Goal: Check status: Check status

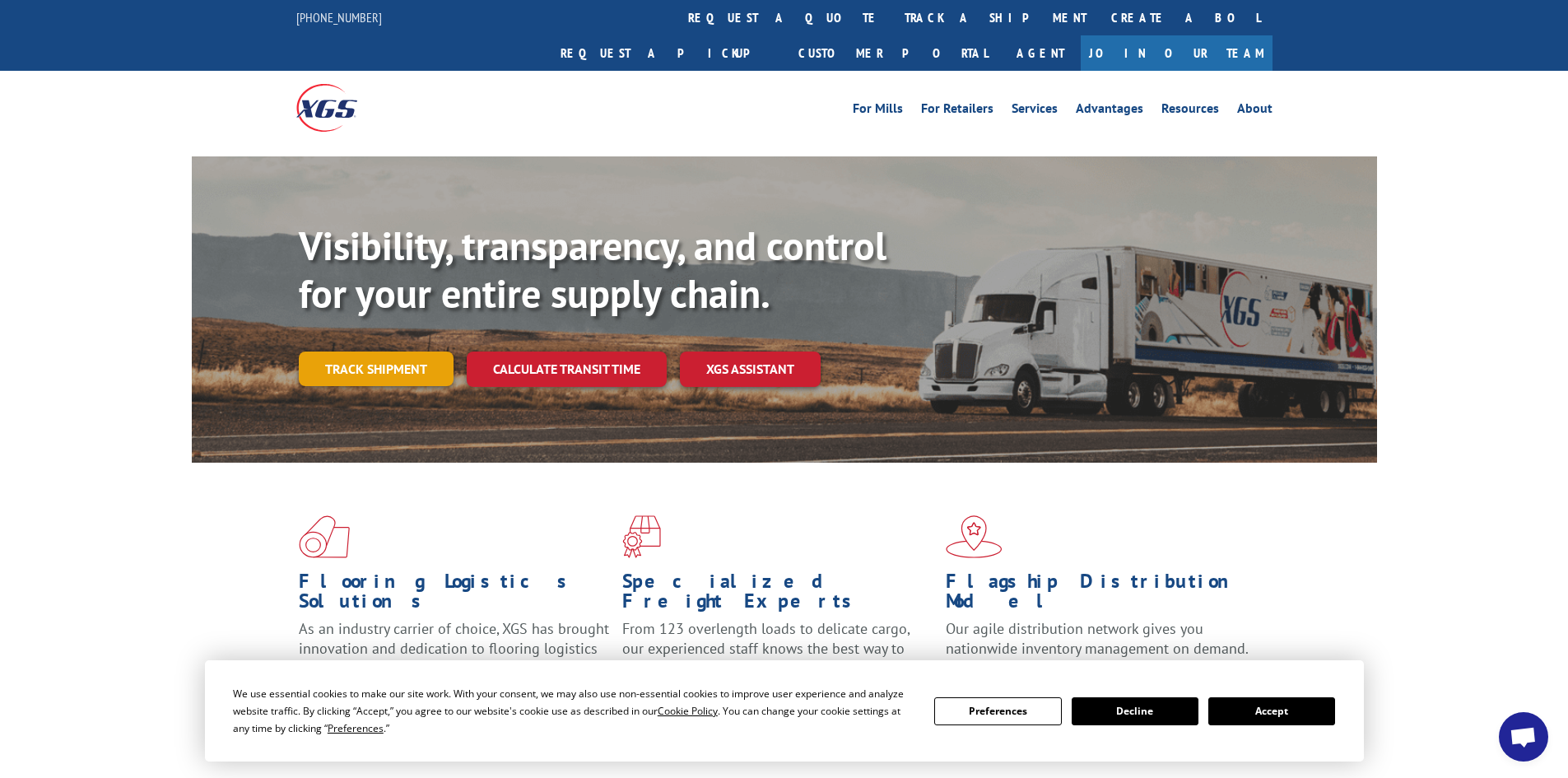
click at [386, 352] on link "Track shipment" at bounding box center [376, 369] width 154 height 35
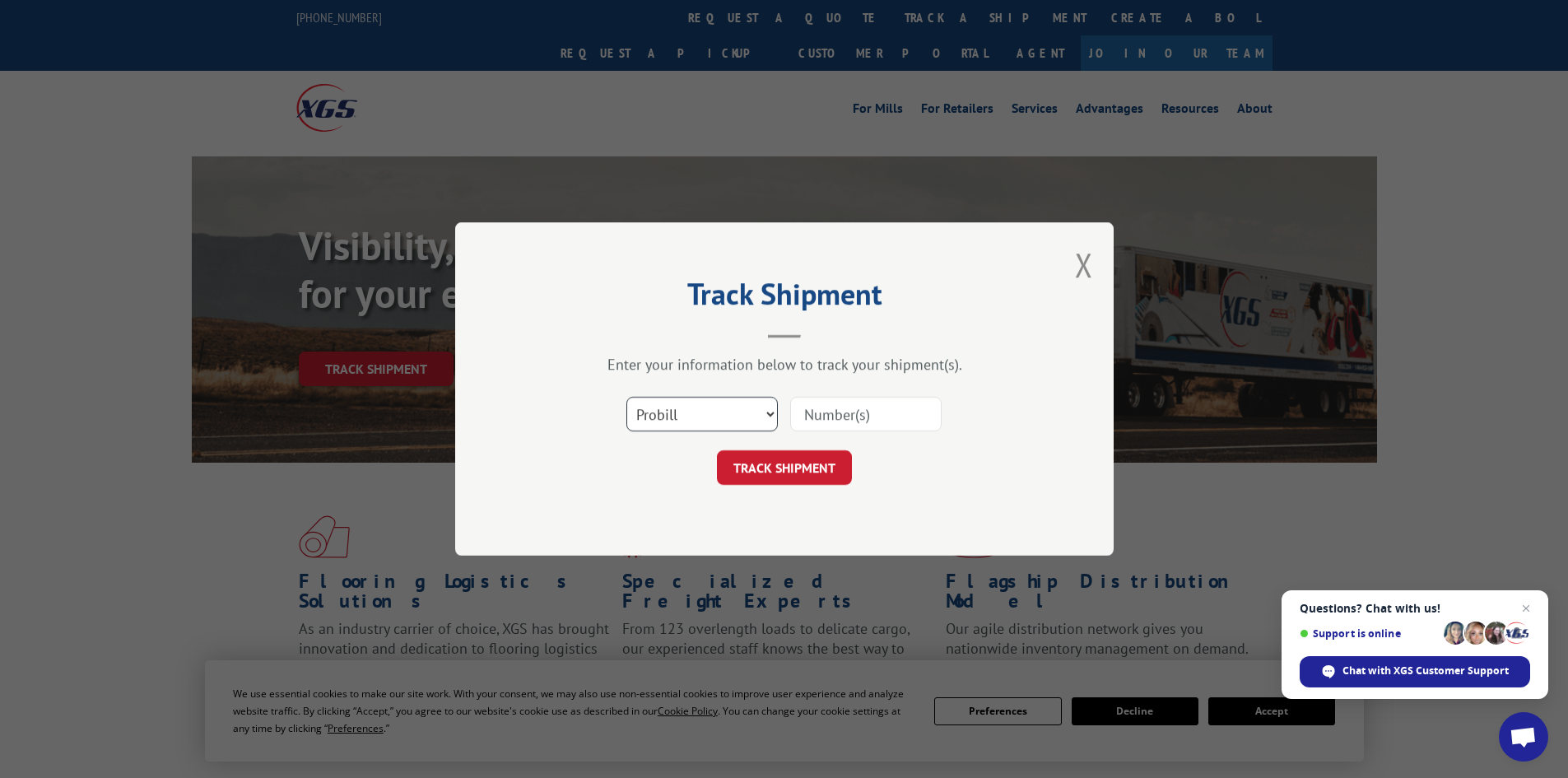
click at [768, 422] on select "Select category... Probill BOL PO" at bounding box center [702, 415] width 151 height 35
click at [767, 422] on select "Select category... Probill BOL PO" at bounding box center [702, 415] width 151 height 35
paste input "362912 BOL"
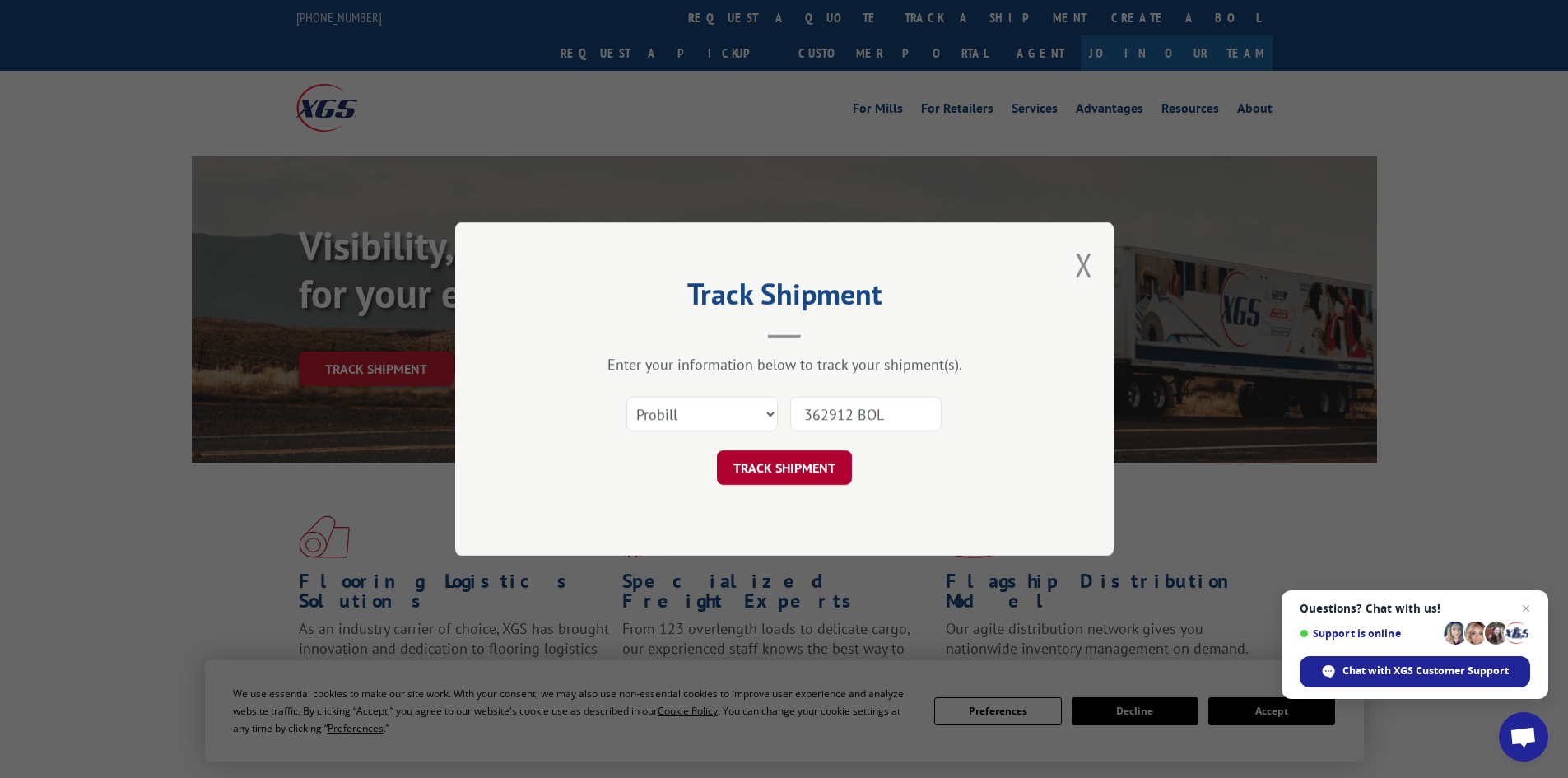
type input "362912 BOL"
click at [800, 468] on button "TRACK SHIPMENT" at bounding box center [784, 468] width 135 height 35
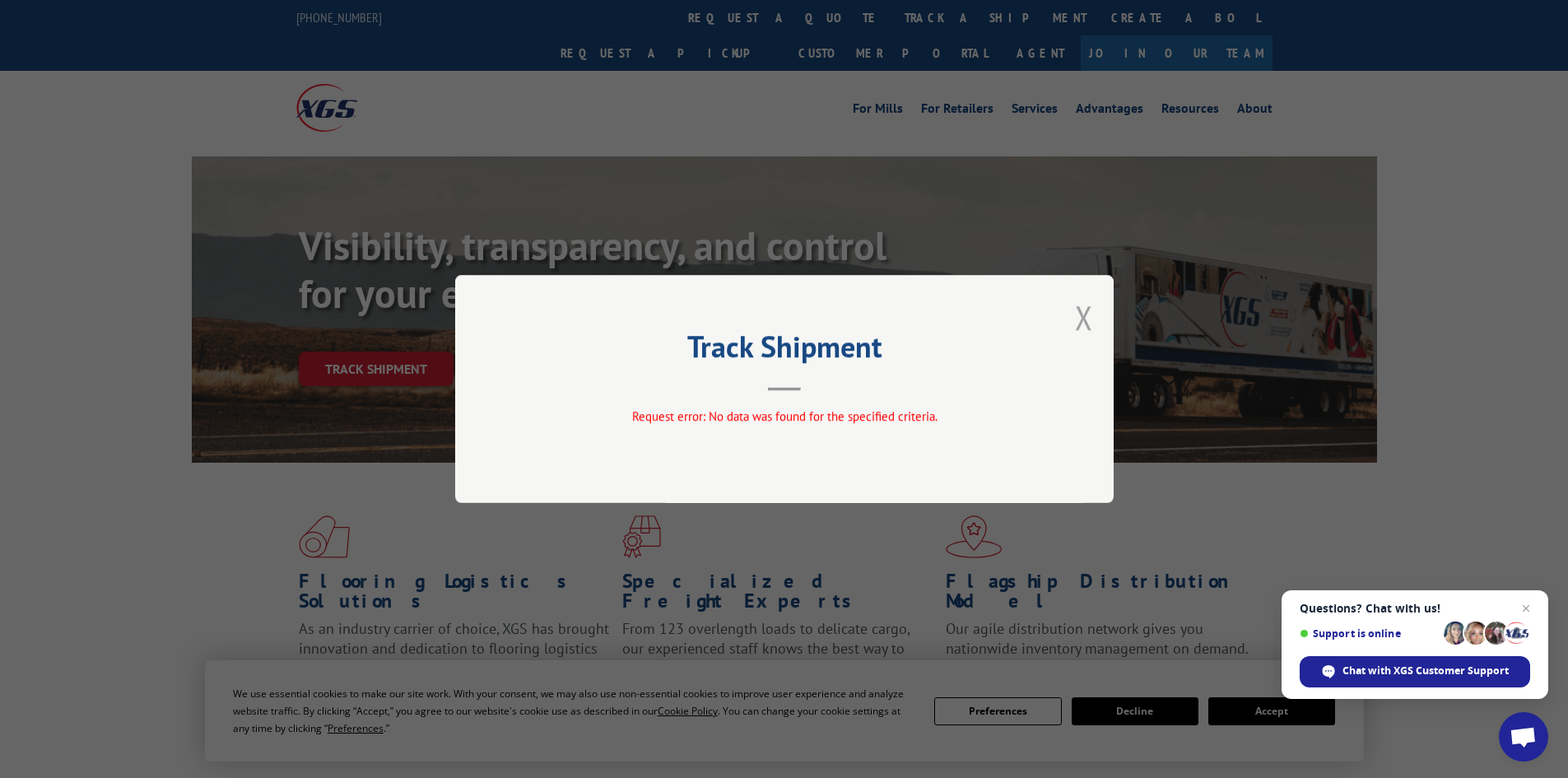
click at [1079, 315] on button "Close modal" at bounding box center [1084, 317] width 18 height 44
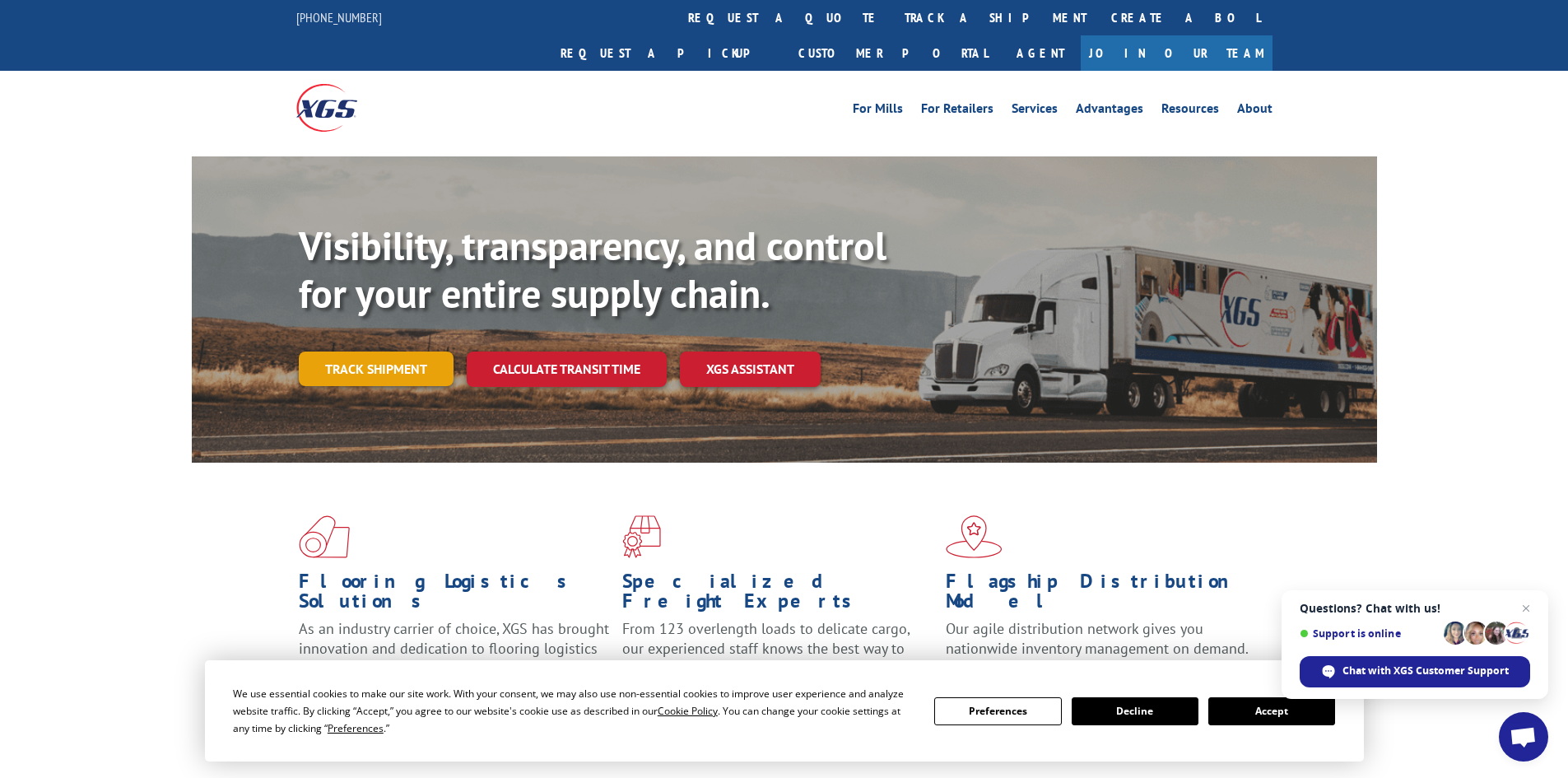
click at [412, 352] on link "Track shipment" at bounding box center [376, 369] width 154 height 35
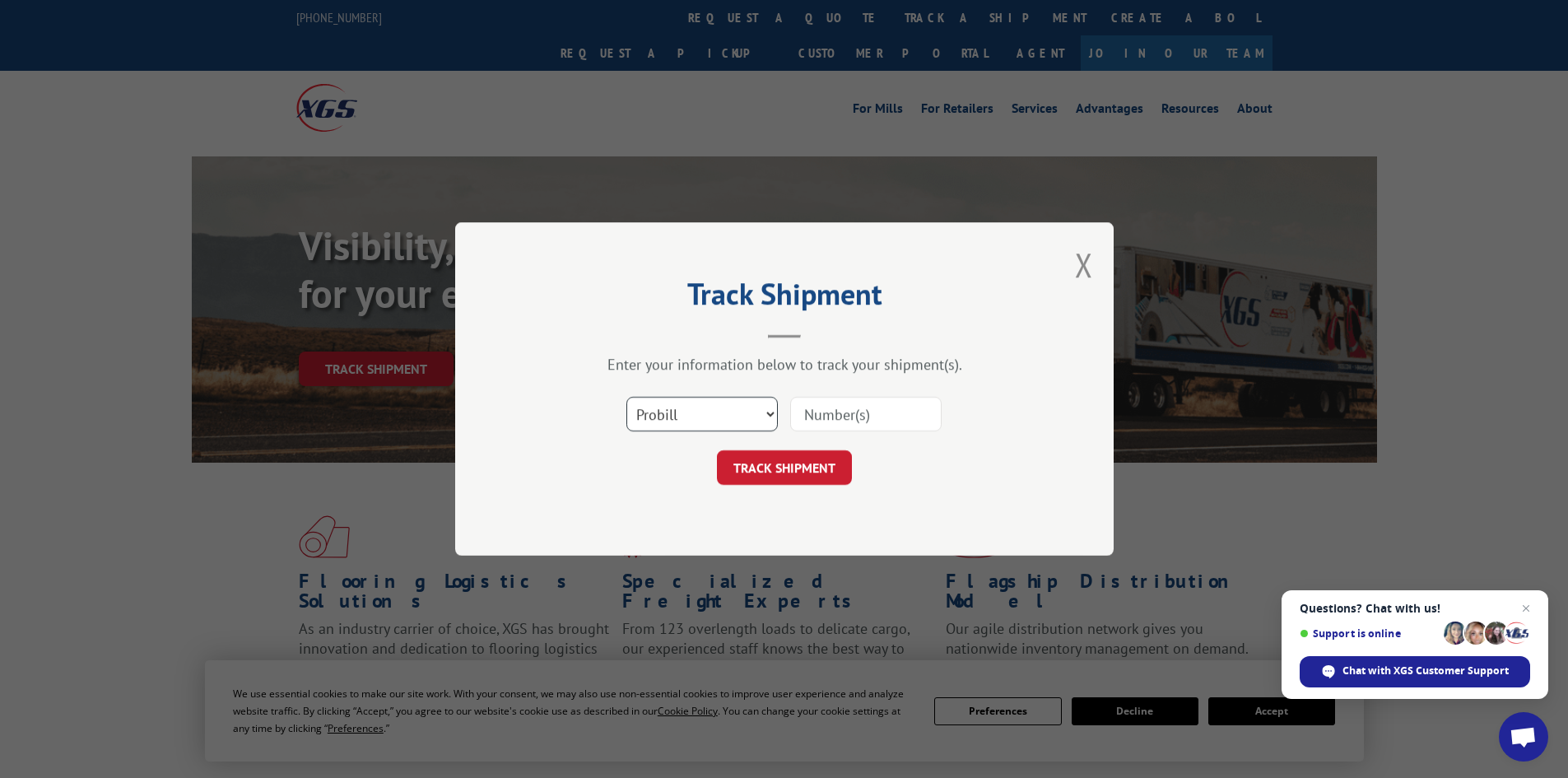
click at [751, 420] on select "Select category... Probill BOL PO" at bounding box center [702, 415] width 151 height 35
select select "bol"
click at [626, 397] on select "Select category... Probill BOL PO" at bounding box center [702, 415] width 151 height 35
click at [810, 417] on input at bounding box center [866, 415] width 151 height 35
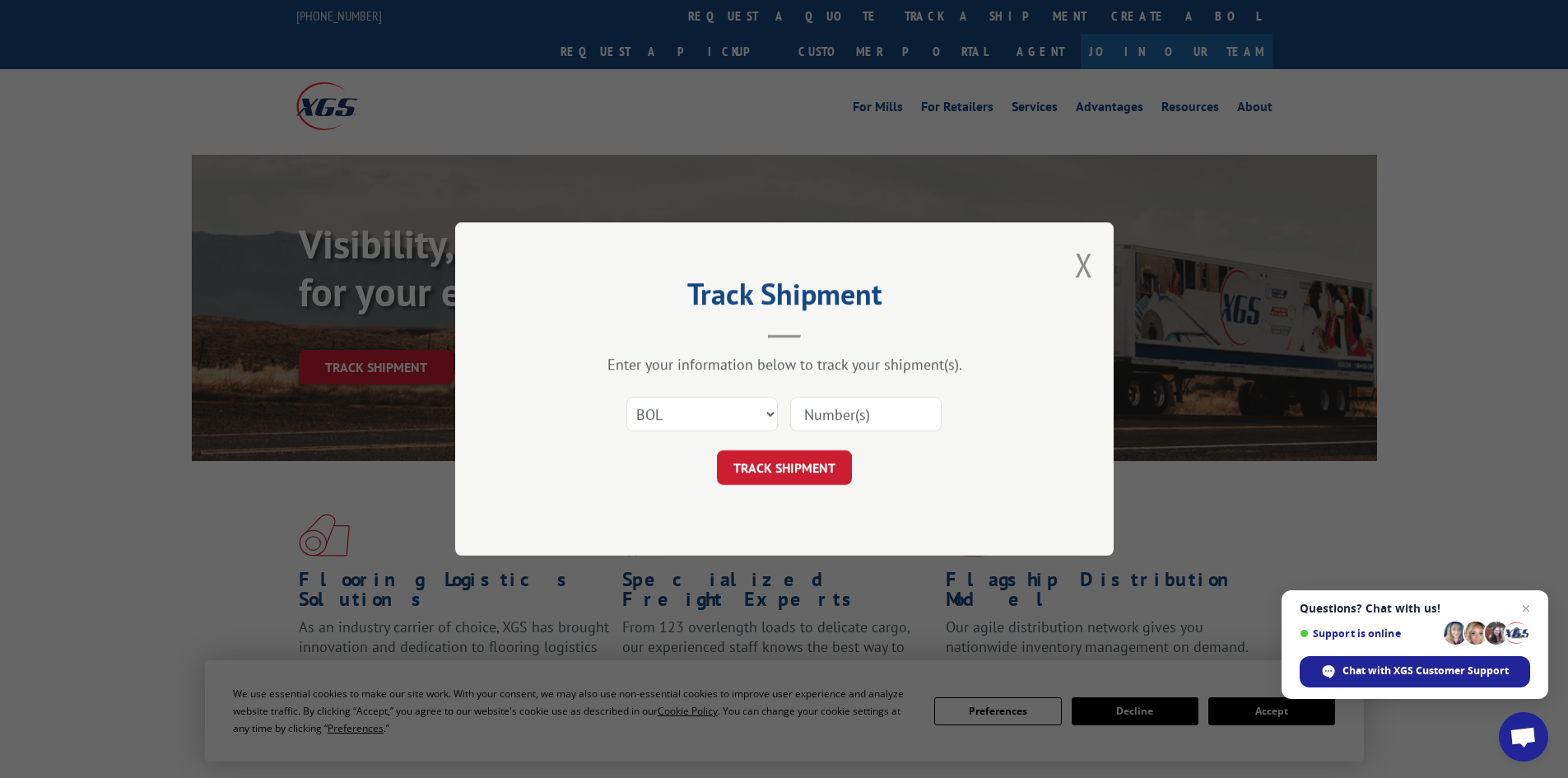
paste input "362912 BOL"
type input "362912"
click at [765, 468] on button "TRACK SHIPMENT" at bounding box center [784, 468] width 135 height 35
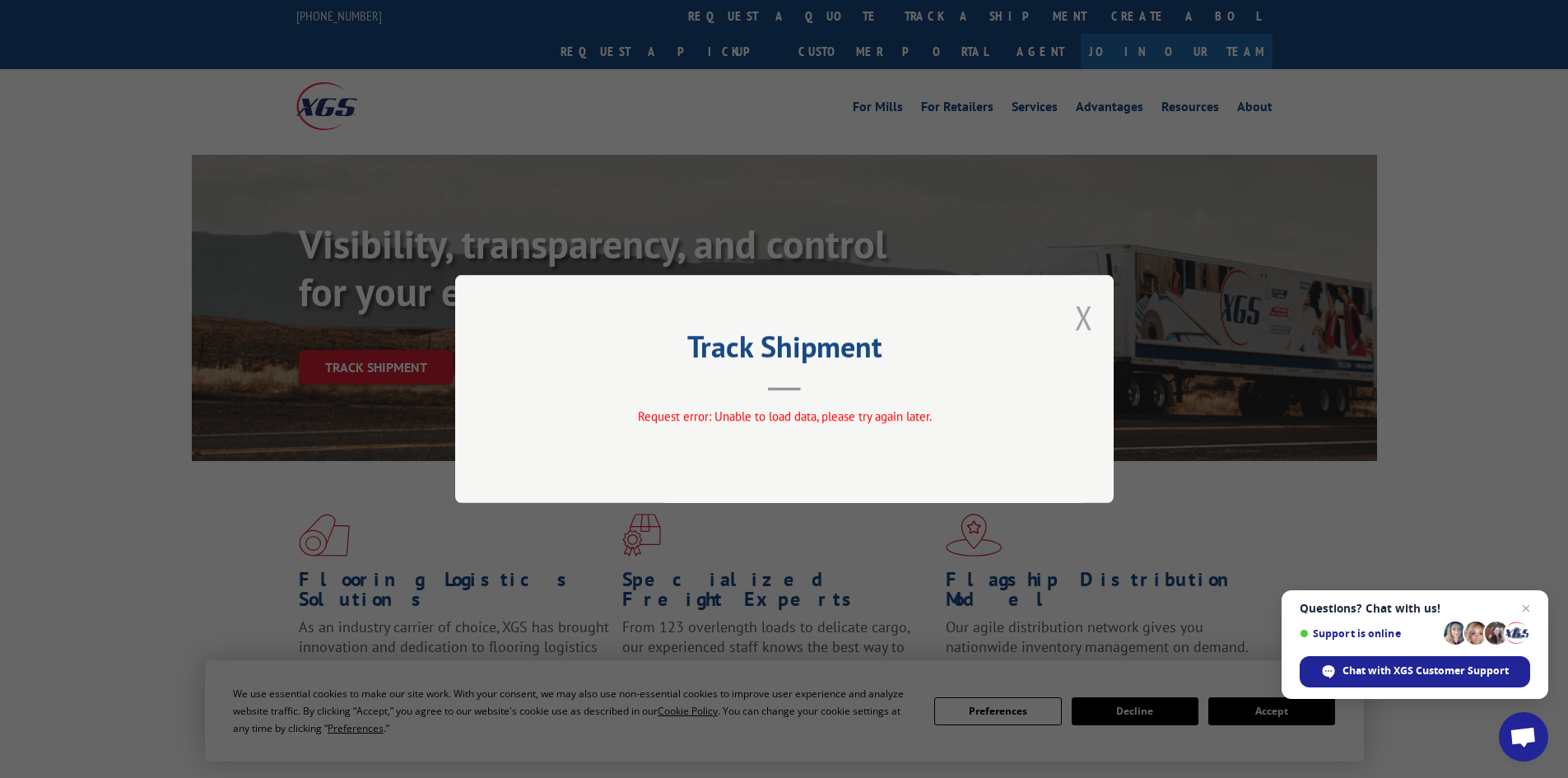
click at [1087, 324] on button "Close modal" at bounding box center [1084, 317] width 18 height 44
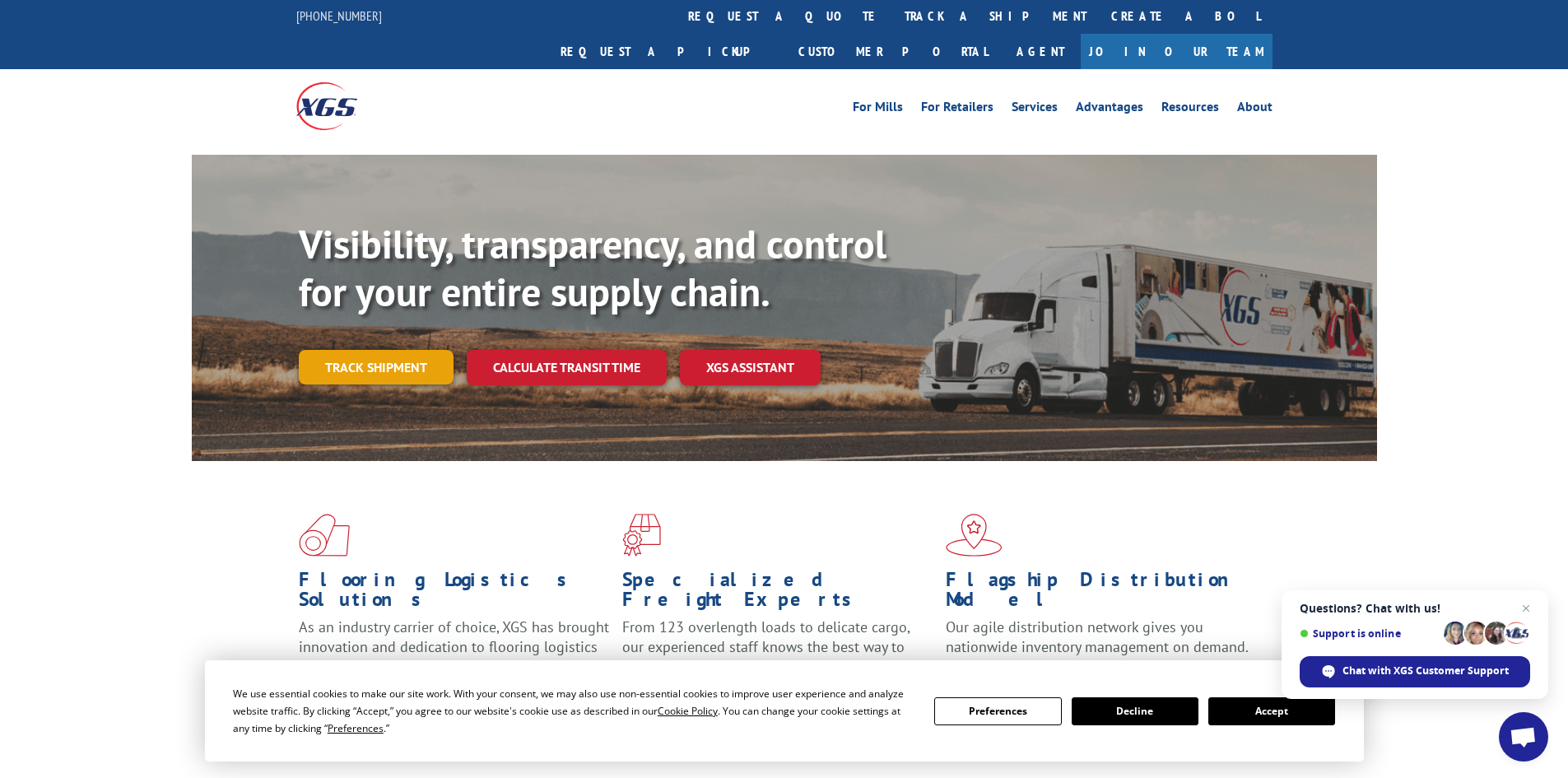
click at [370, 350] on link "Track shipment" at bounding box center [376, 367] width 154 height 35
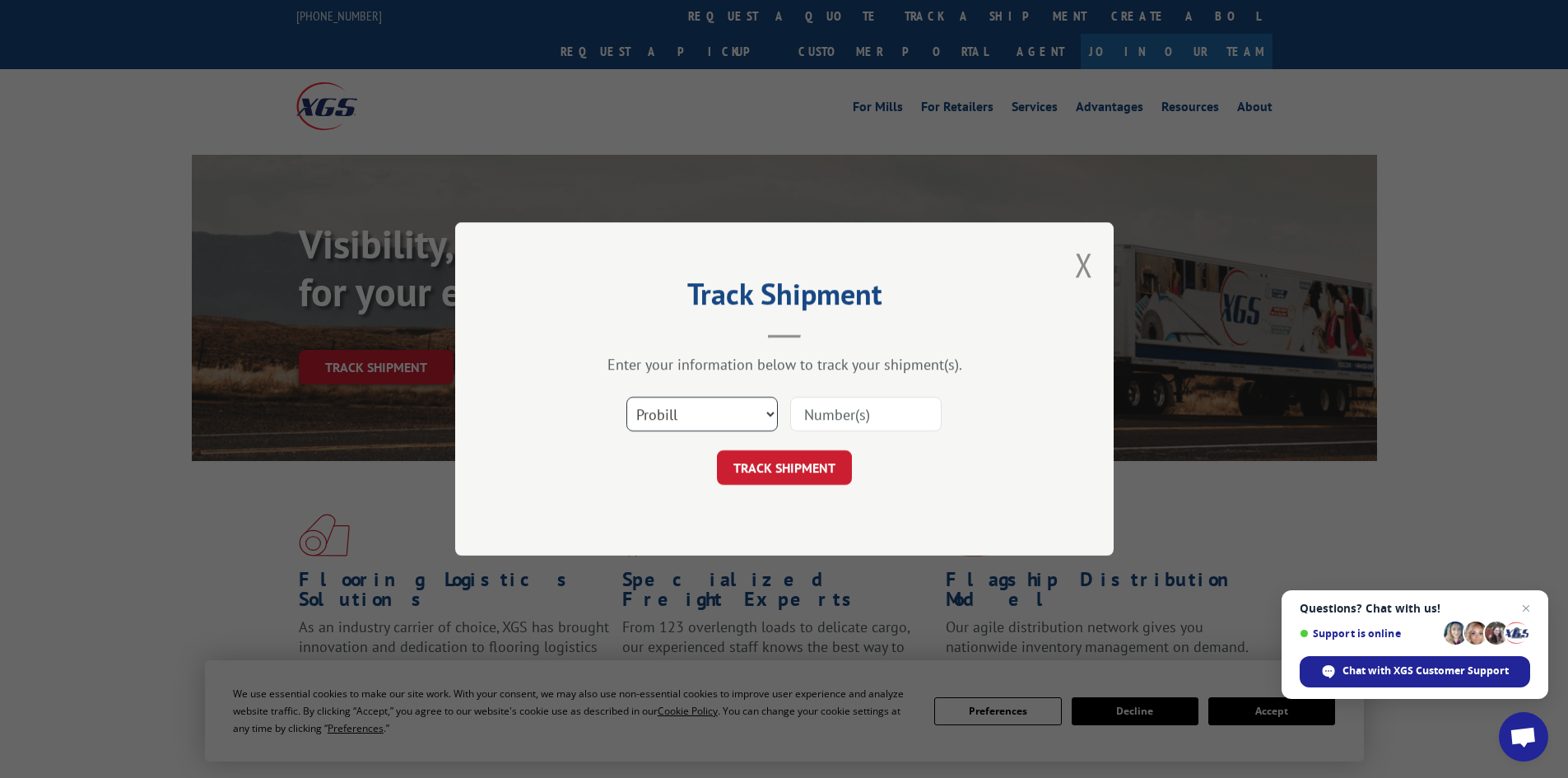
click at [760, 420] on select "Select category... Probill BOL PO" at bounding box center [702, 415] width 151 height 35
select select "bol"
click at [626, 397] on select "Select category... Probill BOL PO" at bounding box center [702, 415] width 151 height 35
drag, startPoint x: 881, startPoint y: 392, endPoint x: 873, endPoint y: 420, distance: 29.1
paste input "362912 BOL"
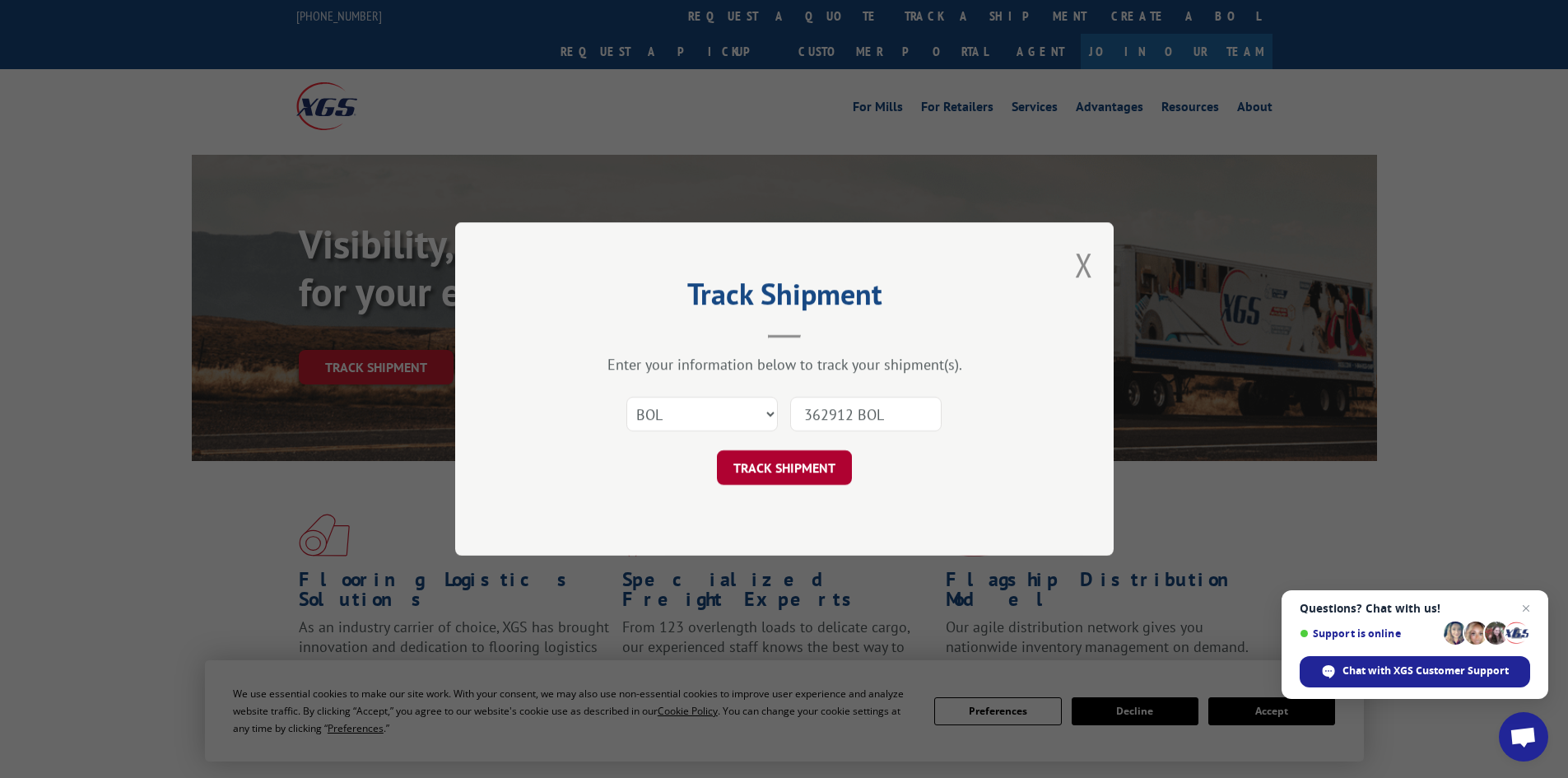
type input "362912 BOL"
click at [794, 475] on button "TRACK SHIPMENT" at bounding box center [784, 468] width 135 height 35
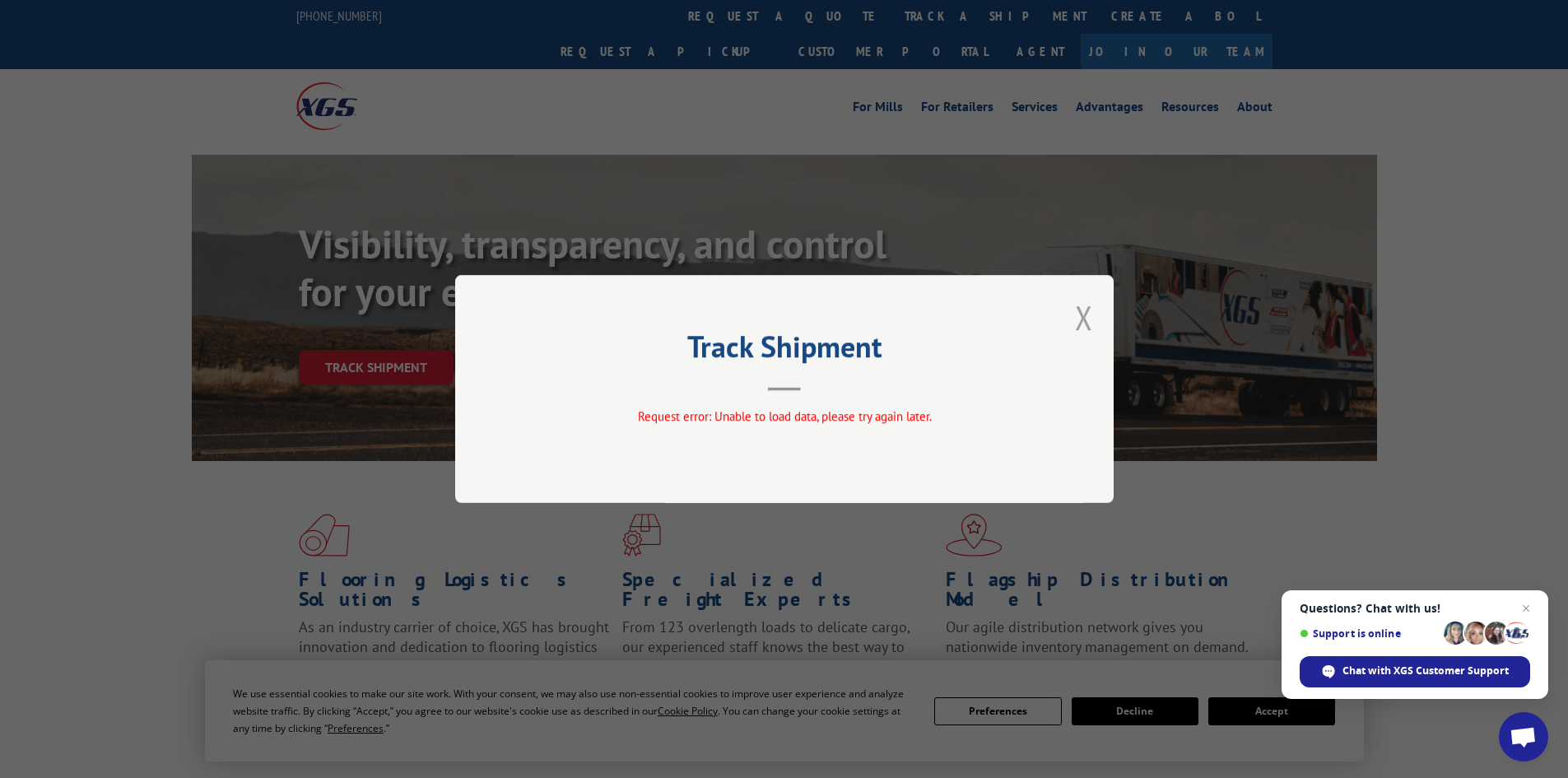
click at [1080, 323] on button "Close modal" at bounding box center [1084, 317] width 18 height 44
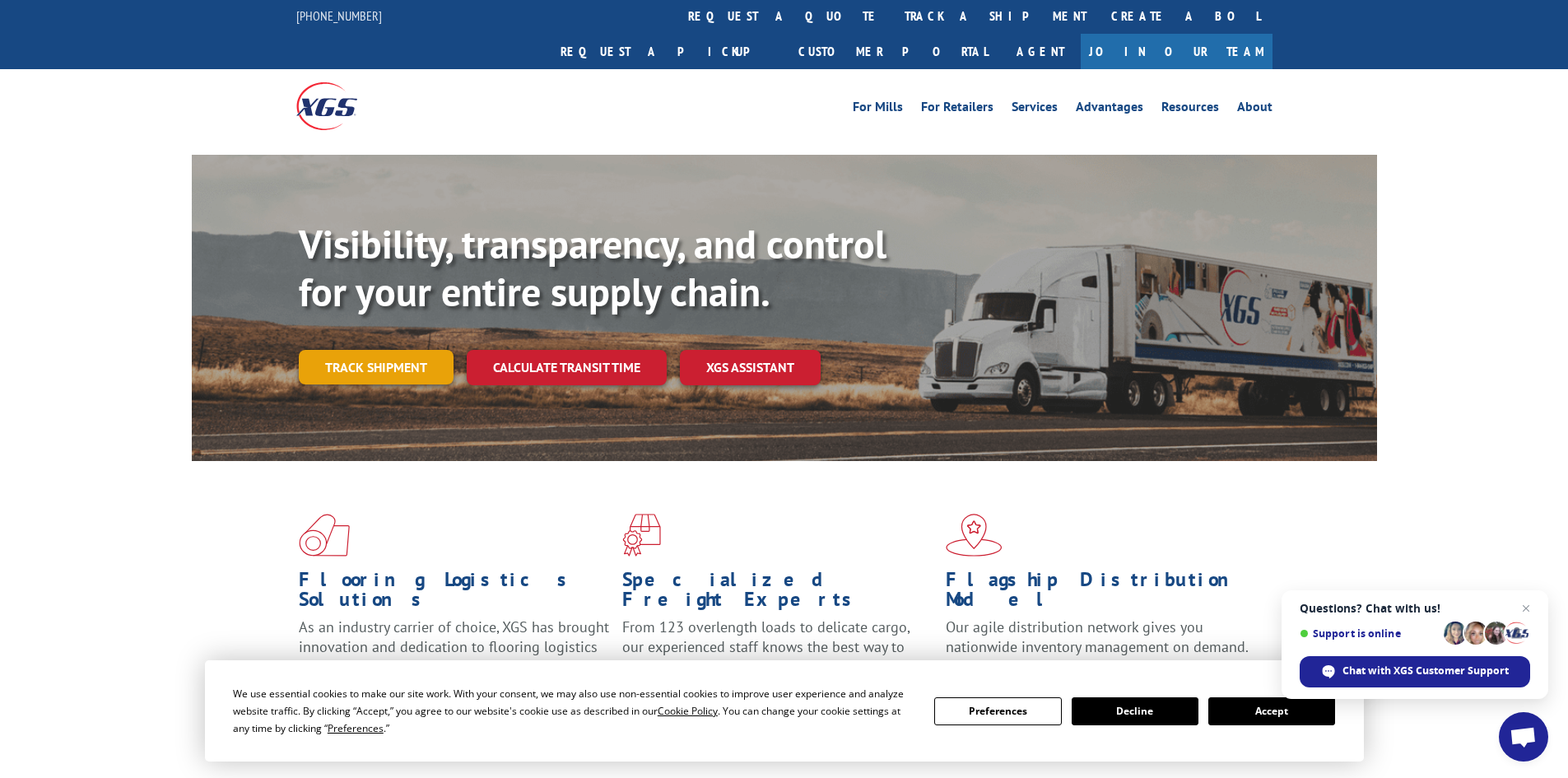
click at [363, 350] on link "Track shipment" at bounding box center [376, 367] width 154 height 35
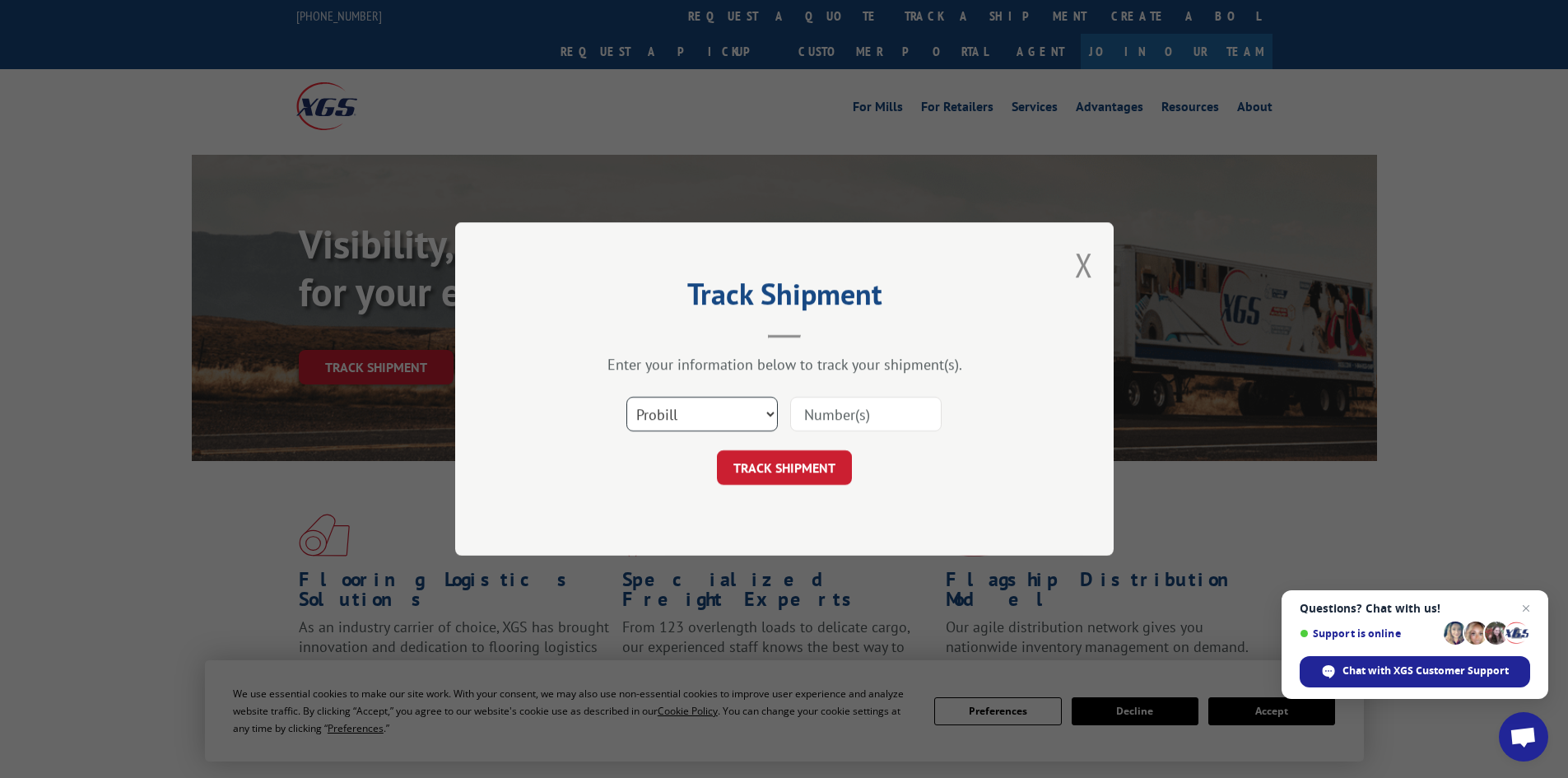
click at [689, 401] on select "Select category... Probill BOL PO" at bounding box center [702, 415] width 151 height 35
select select "bol"
click at [626, 397] on select "Select category... Probill BOL PO" at bounding box center [702, 415] width 151 height 35
click at [867, 402] on input at bounding box center [866, 415] width 151 height 35
drag, startPoint x: 869, startPoint y: 407, endPoint x: 842, endPoint y: 412, distance: 27.5
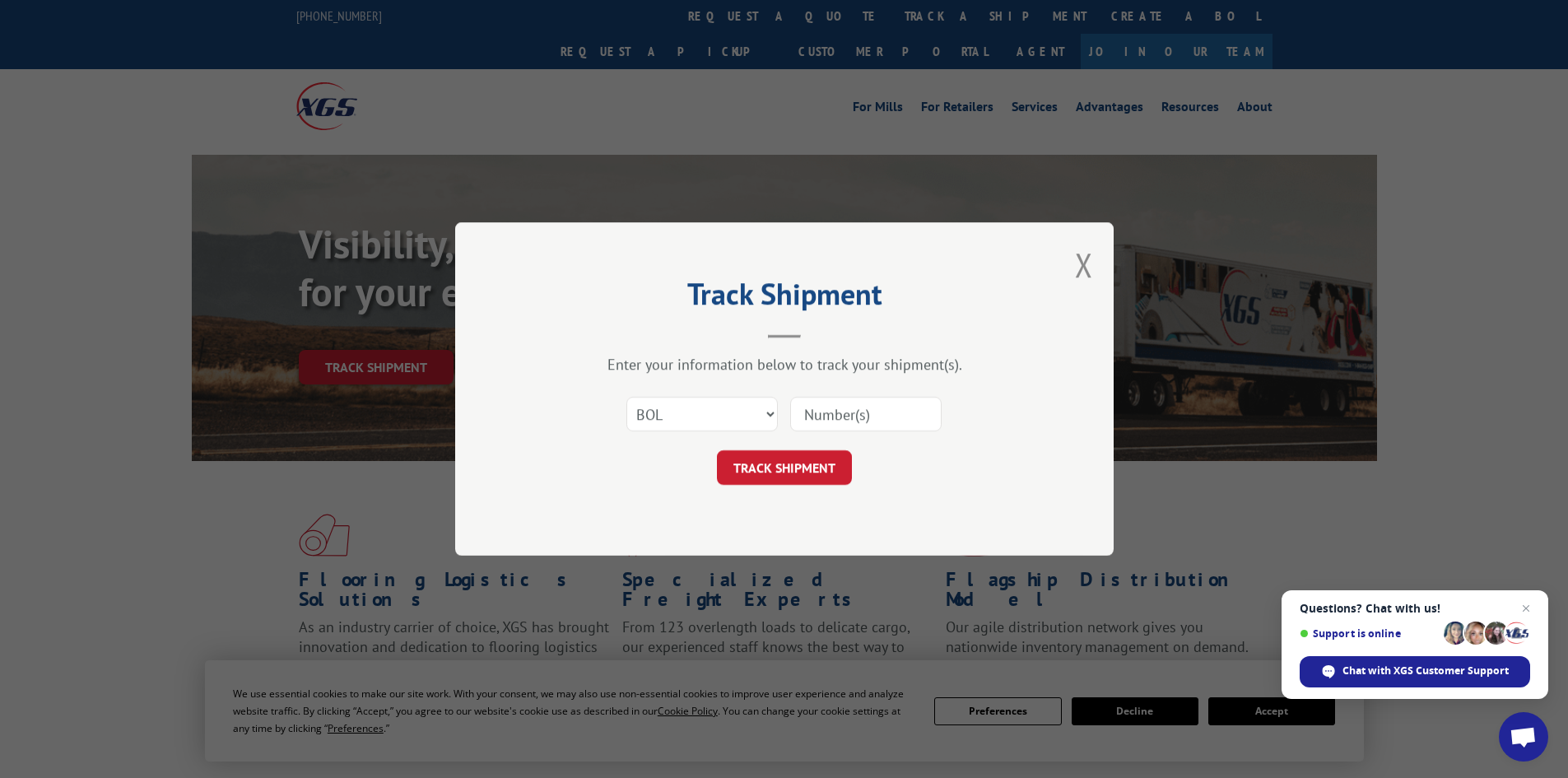
click at [842, 412] on input at bounding box center [866, 415] width 151 height 35
type input "362912"
click at [779, 463] on button "TRACK SHIPMENT" at bounding box center [784, 468] width 135 height 35
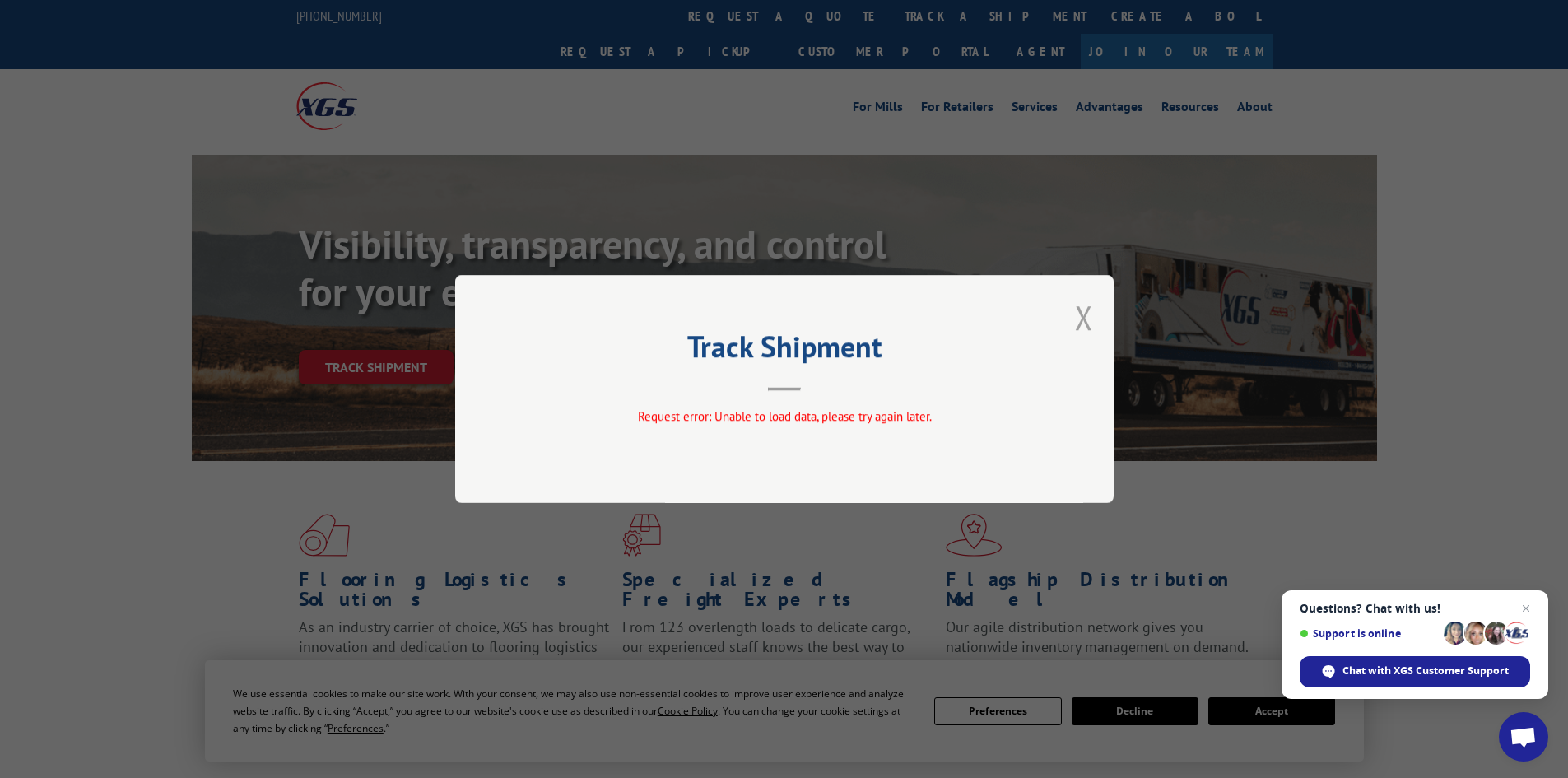
click at [1087, 317] on button "Close modal" at bounding box center [1084, 317] width 18 height 44
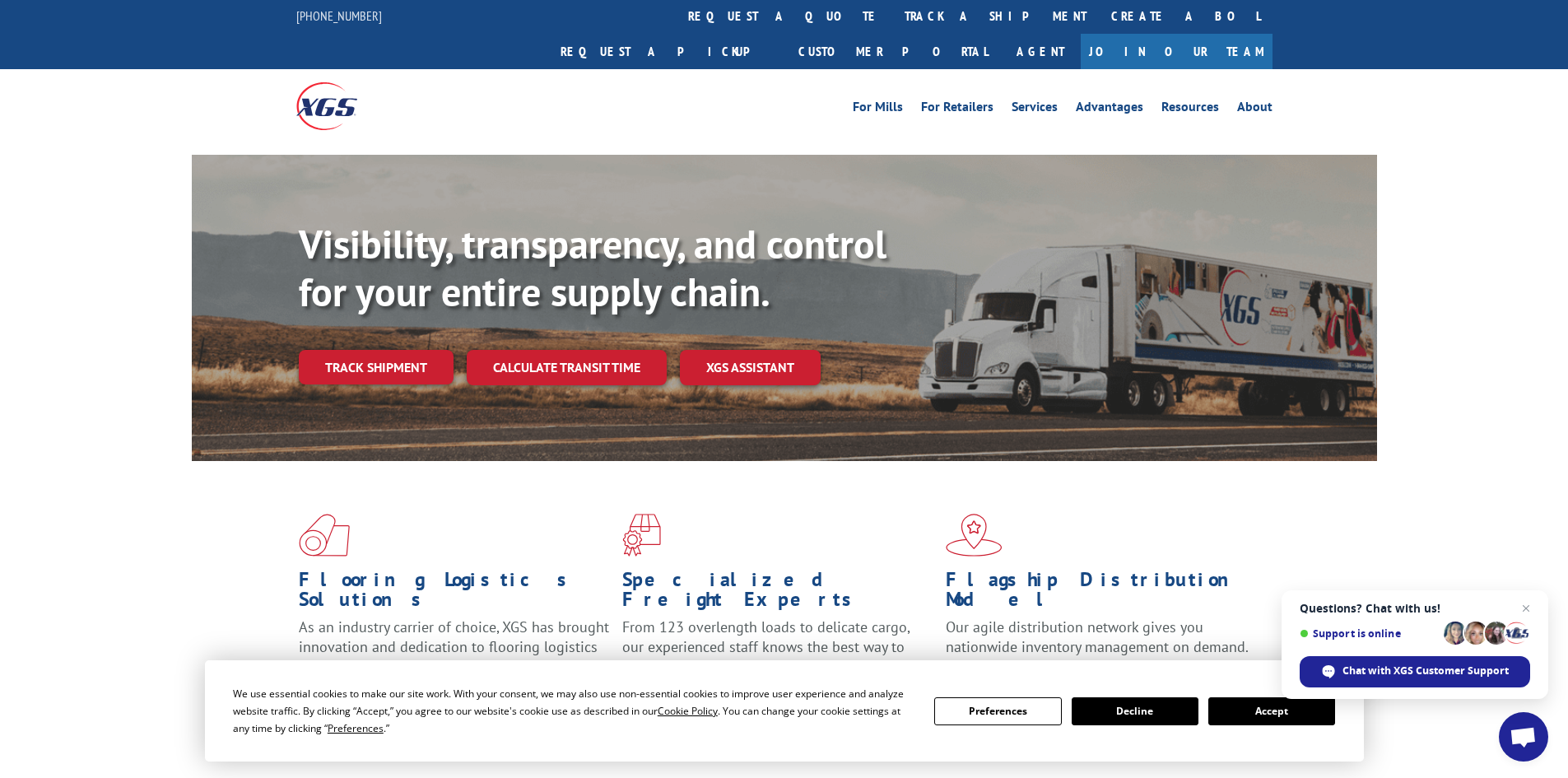
click at [1263, 719] on button "Accept" at bounding box center [1272, 711] width 127 height 28
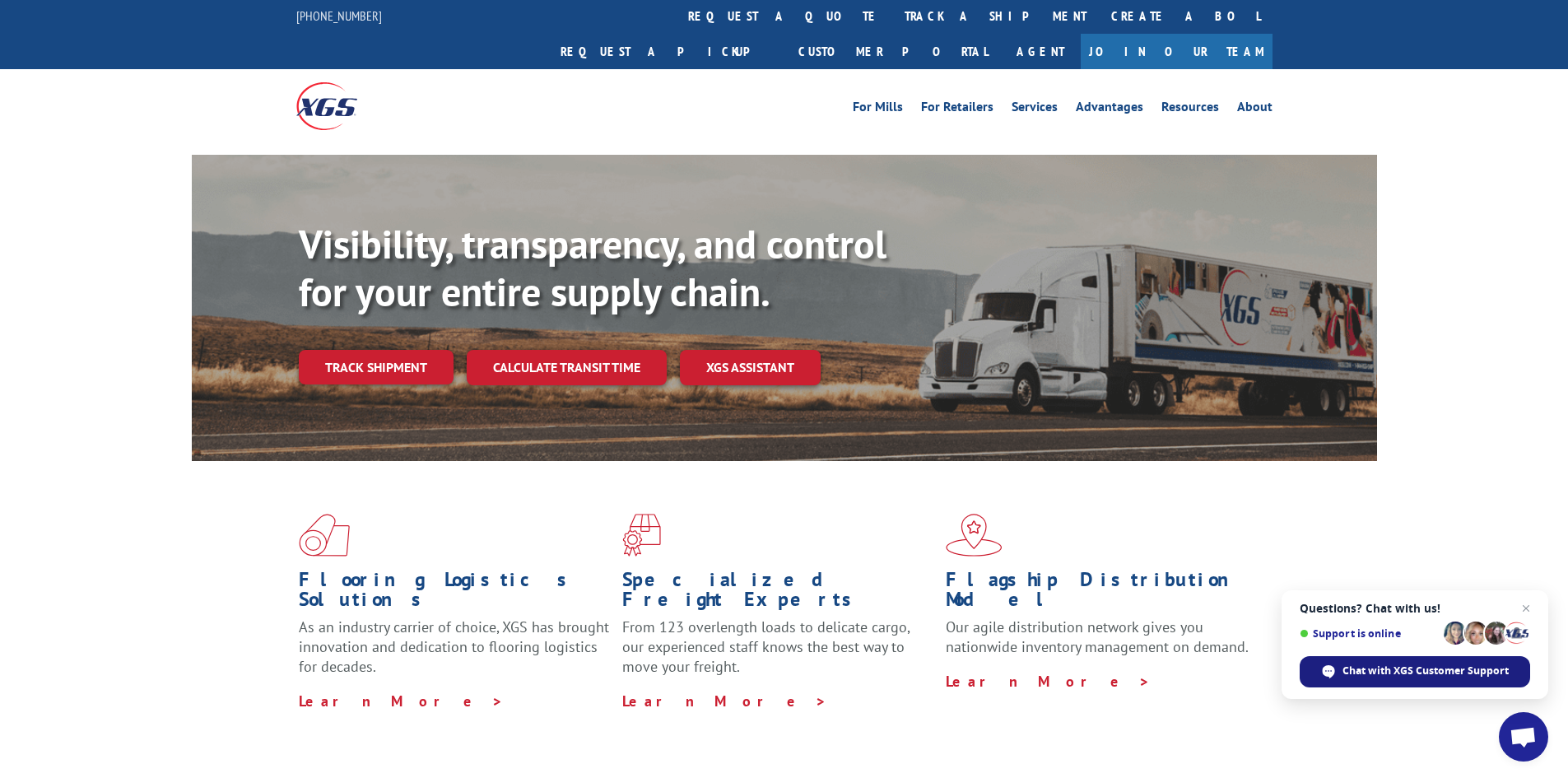
click at [1365, 669] on span "Chat with XGS Customer Support" at bounding box center [1425, 670] width 166 height 15
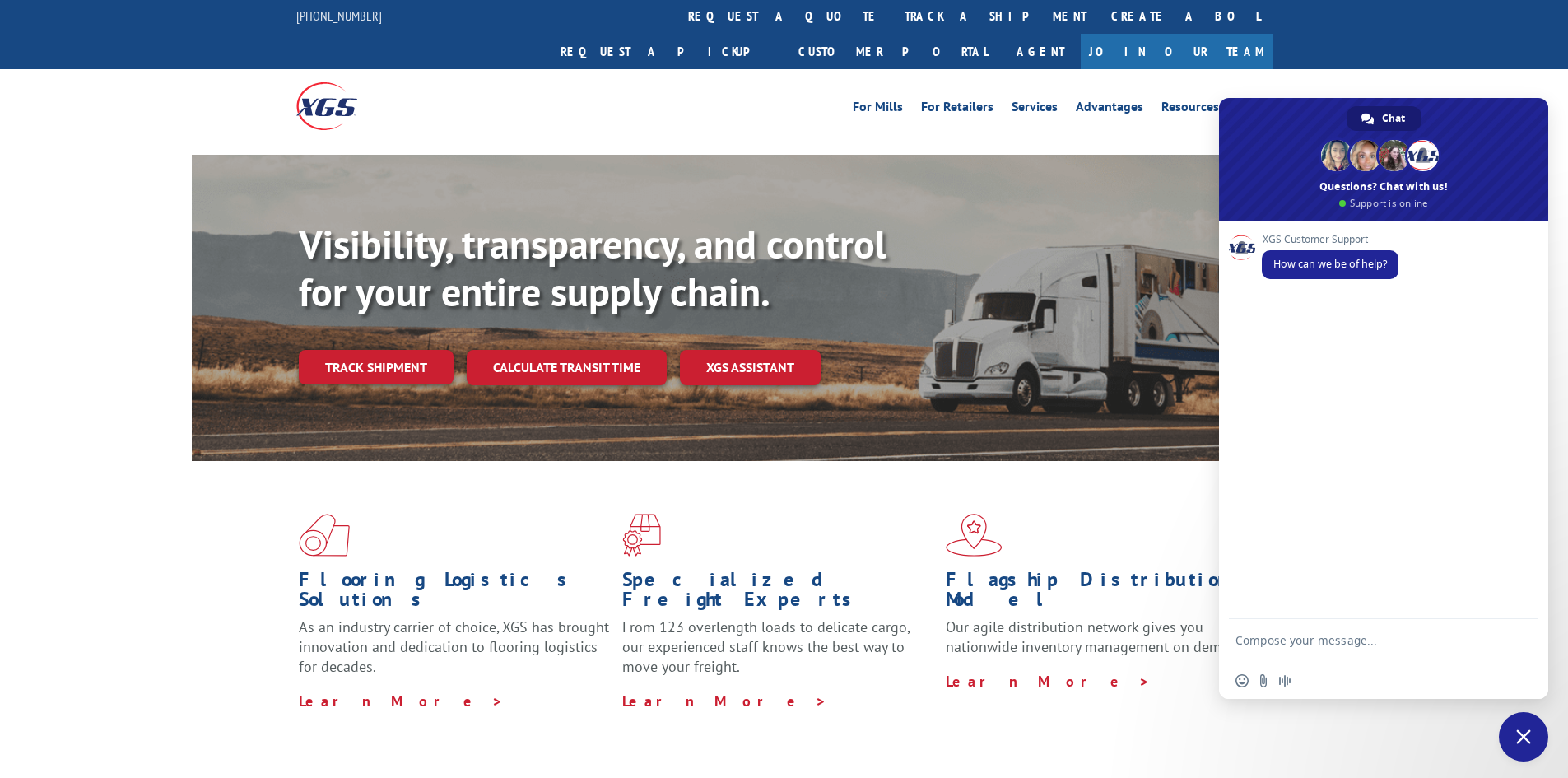
click at [1318, 636] on textarea "Compose your message..." at bounding box center [1366, 648] width 260 height 30
type textarea "Track a shipment."
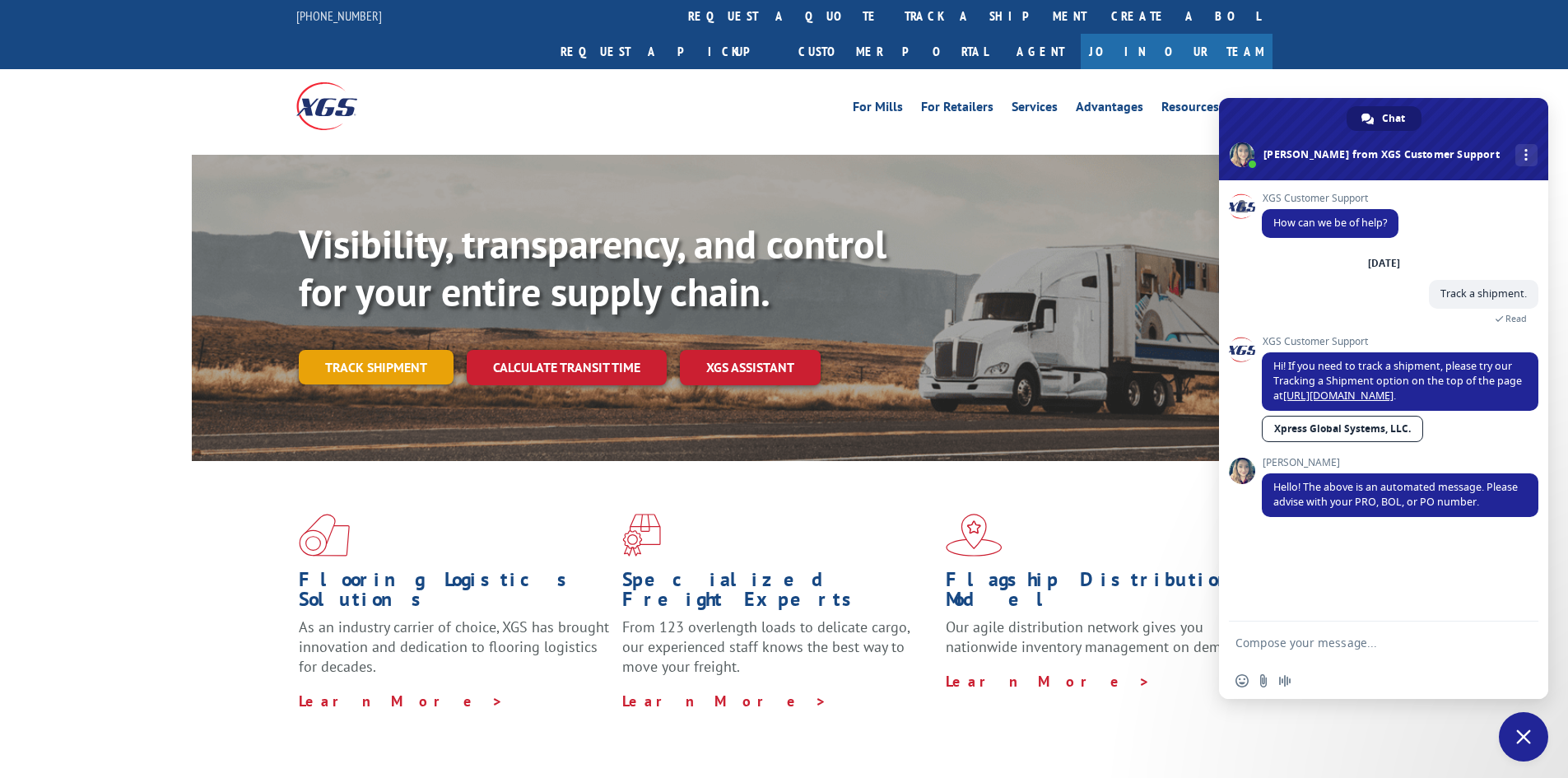
click at [390, 350] on link "Track shipment" at bounding box center [376, 367] width 154 height 35
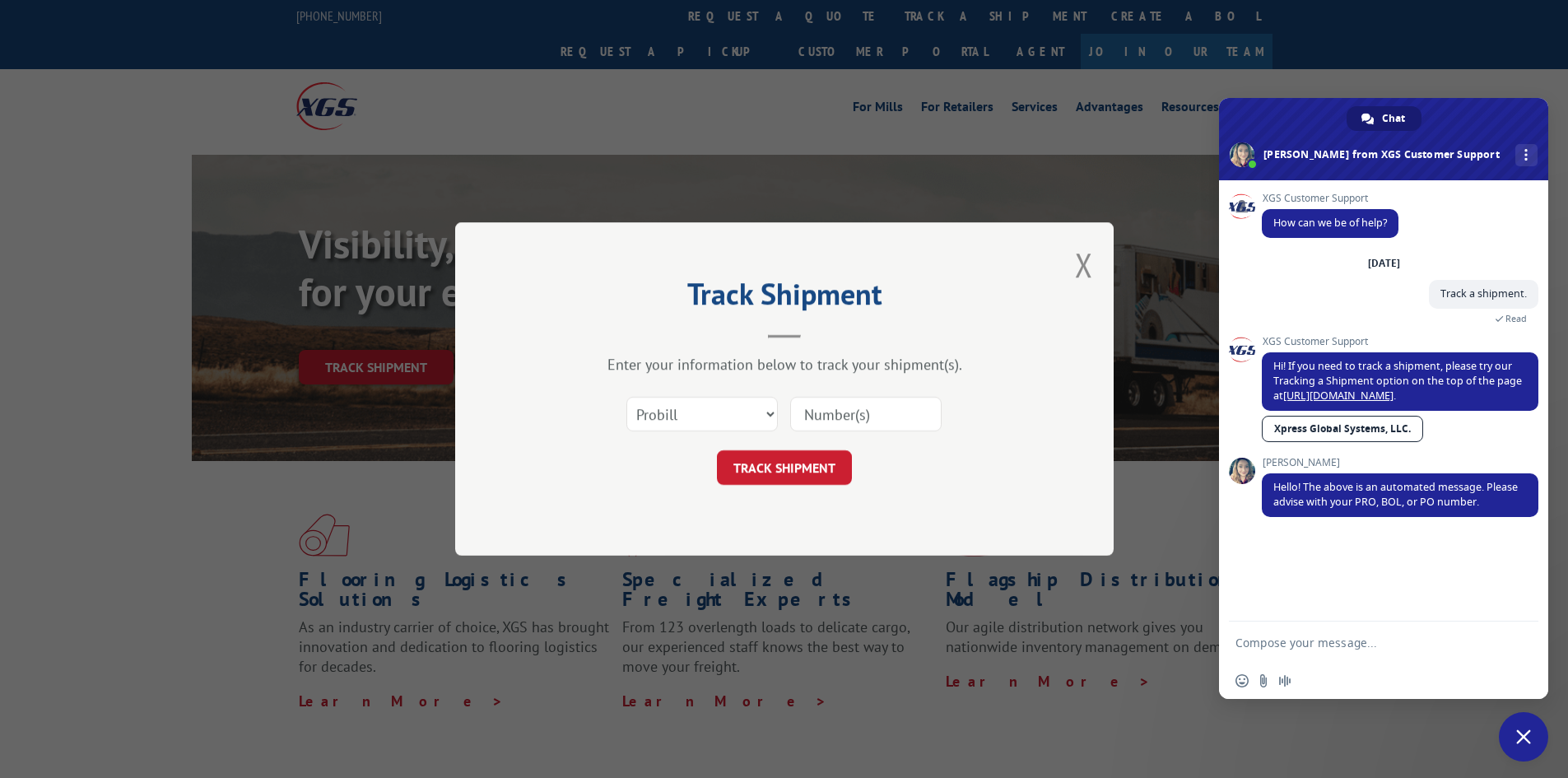
click at [1251, 635] on form at bounding box center [1366, 644] width 260 height 45
click at [1273, 644] on textarea "Compose your message..." at bounding box center [1366, 643] width 260 height 15
paste textarea "362912 BOL"
drag, startPoint x: 1258, startPoint y: 642, endPoint x: 1228, endPoint y: 643, distance: 30.0
click at [1228, 643] on div "BOL 362912 BOL" at bounding box center [1384, 644] width 329 height 45
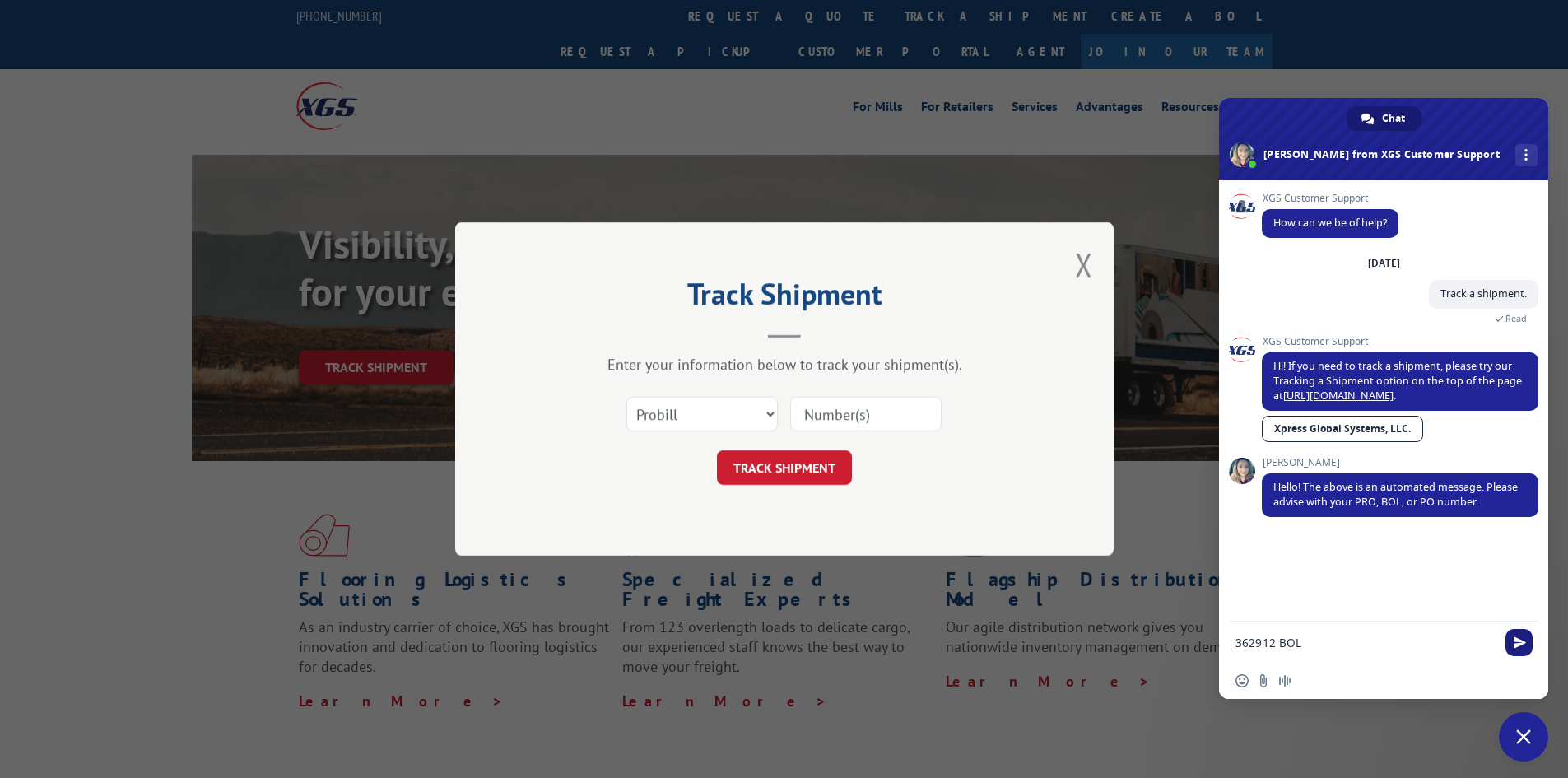
type textarea "362912 BOL"
click at [1524, 651] on span "Send" at bounding box center [1519, 643] width 27 height 27
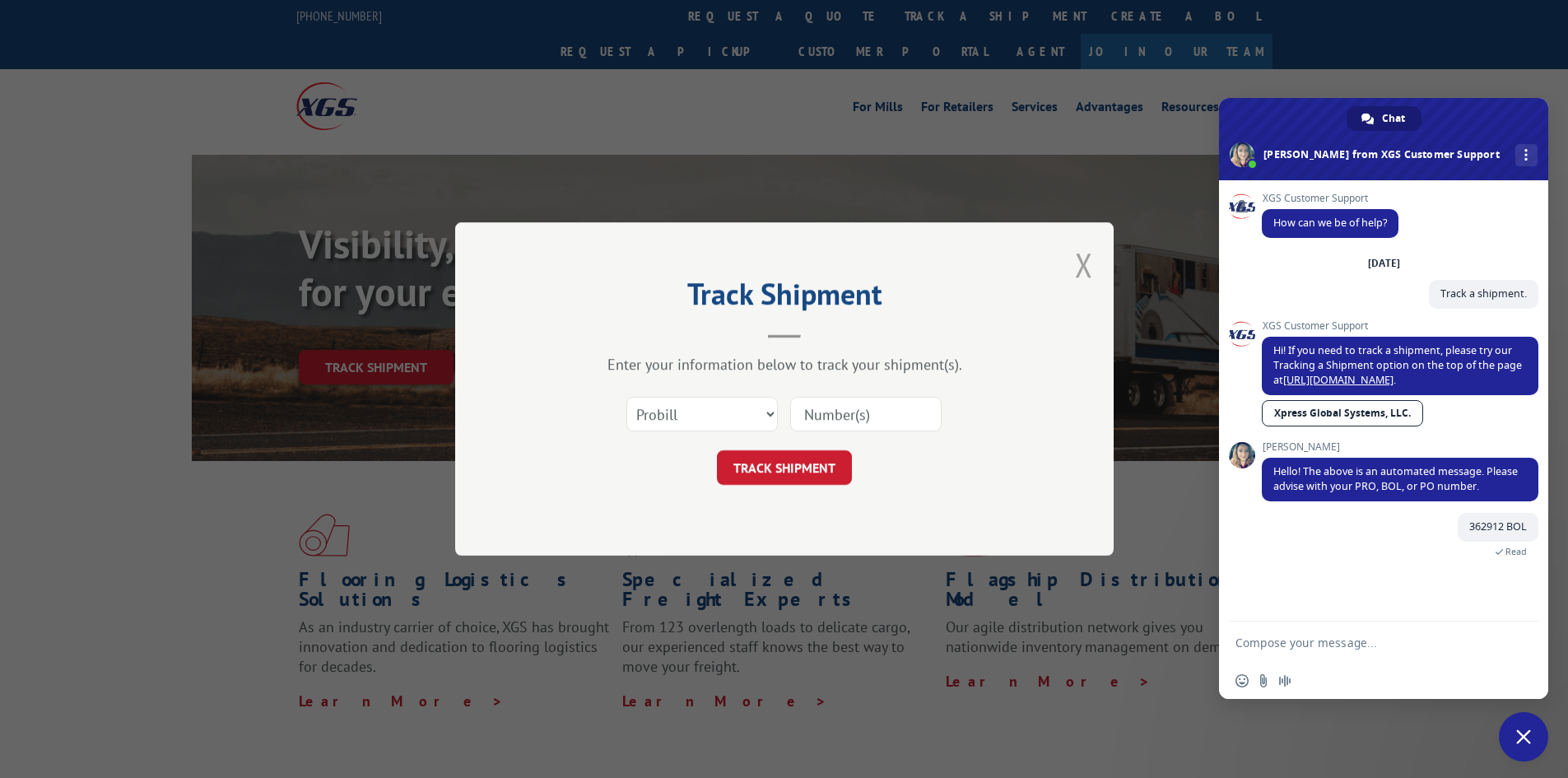
click at [1087, 261] on button "Close modal" at bounding box center [1084, 264] width 18 height 44
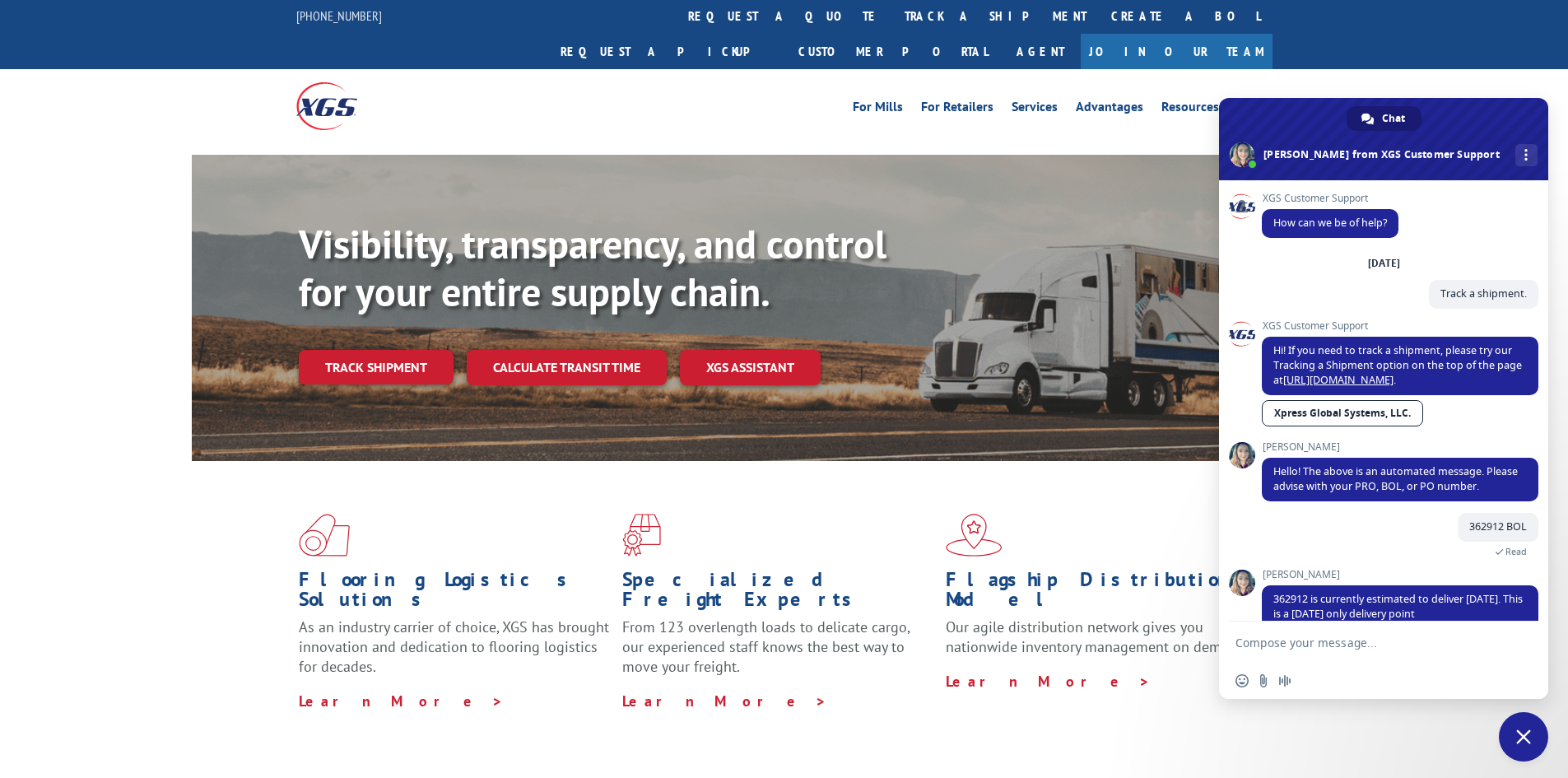
scroll to position [41, 0]
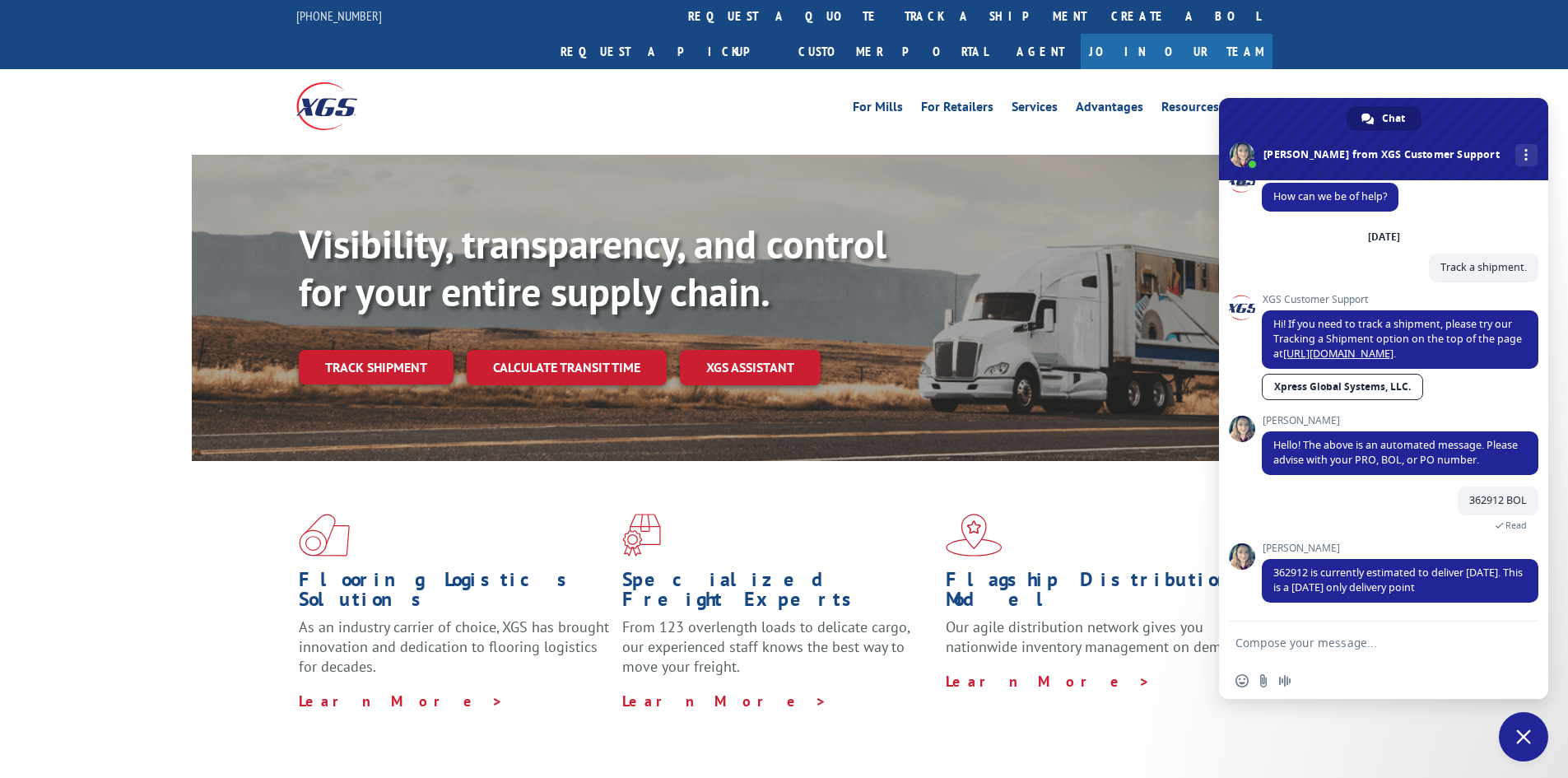
click at [1274, 647] on textarea "Compose your message..." at bounding box center [1366, 643] width 260 height 15
click at [1251, 649] on textarea "Ok, thank you for your help!" at bounding box center [1366, 643] width 260 height 15
type textarea "Sounds good, thank you for your help!"
click at [1508, 642] on span "Send" at bounding box center [1519, 643] width 27 height 27
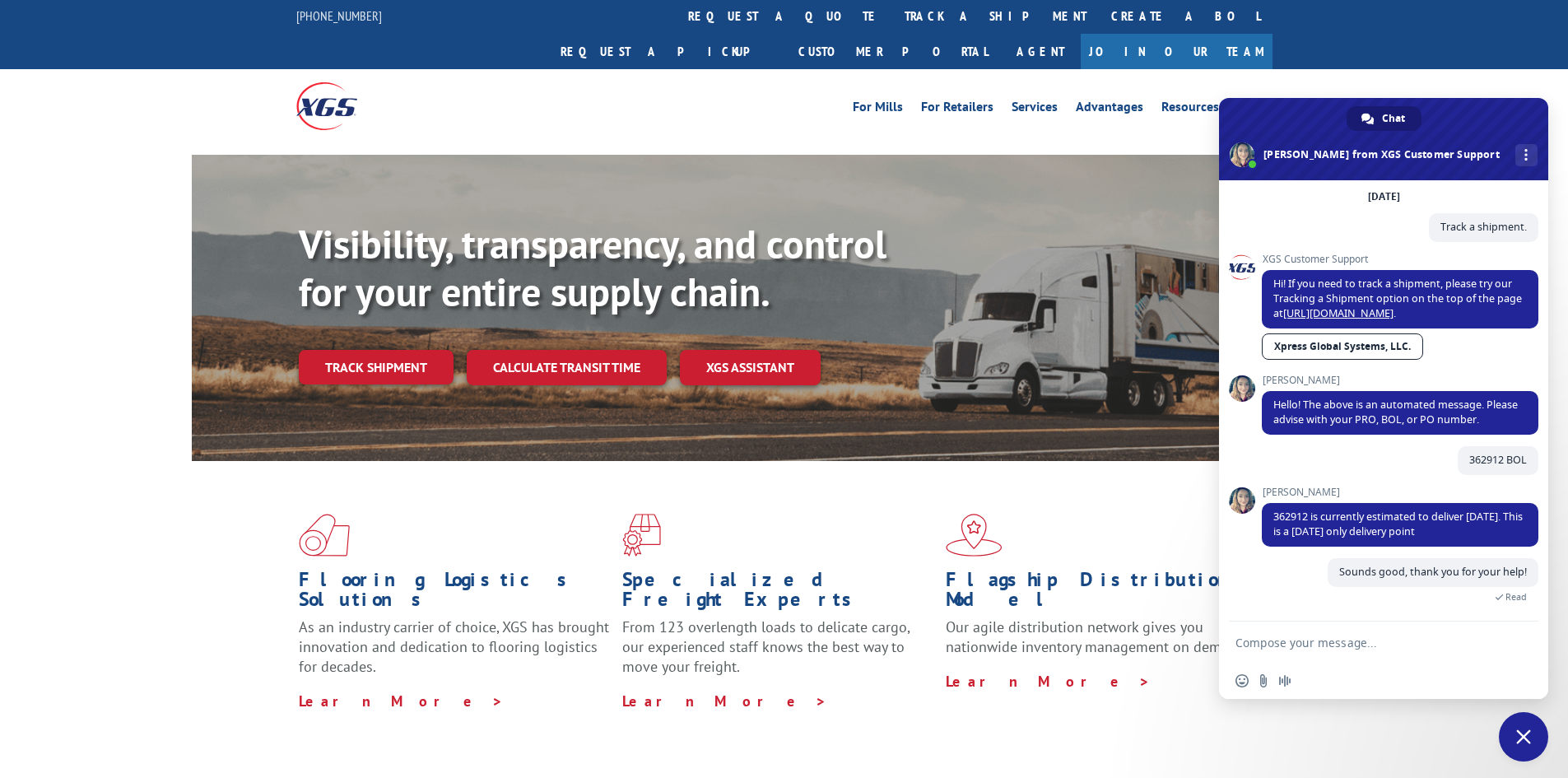
scroll to position [114, 0]
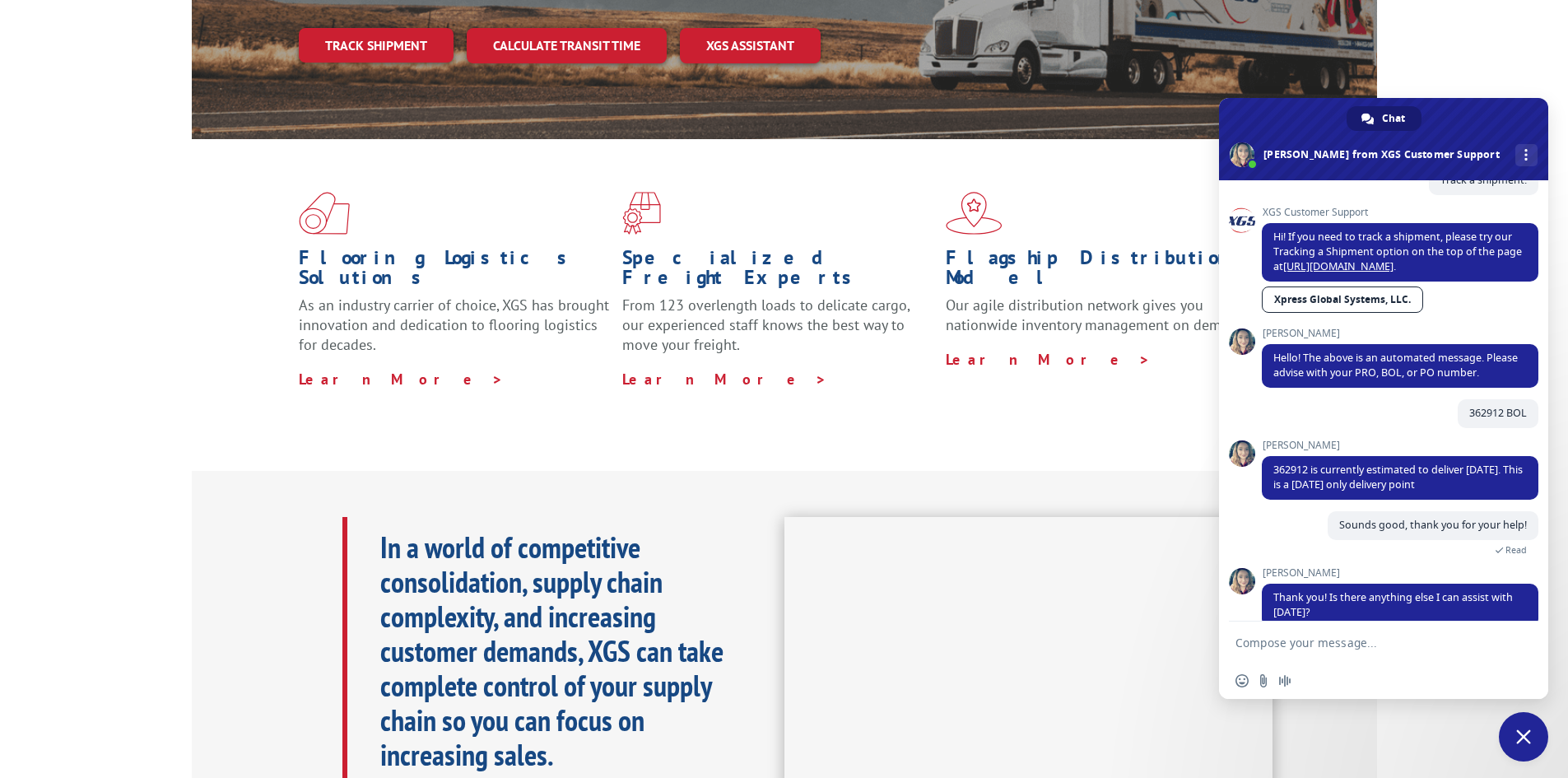
click at [1366, 641] on textarea "Compose your message..." at bounding box center [1366, 643] width 260 height 15
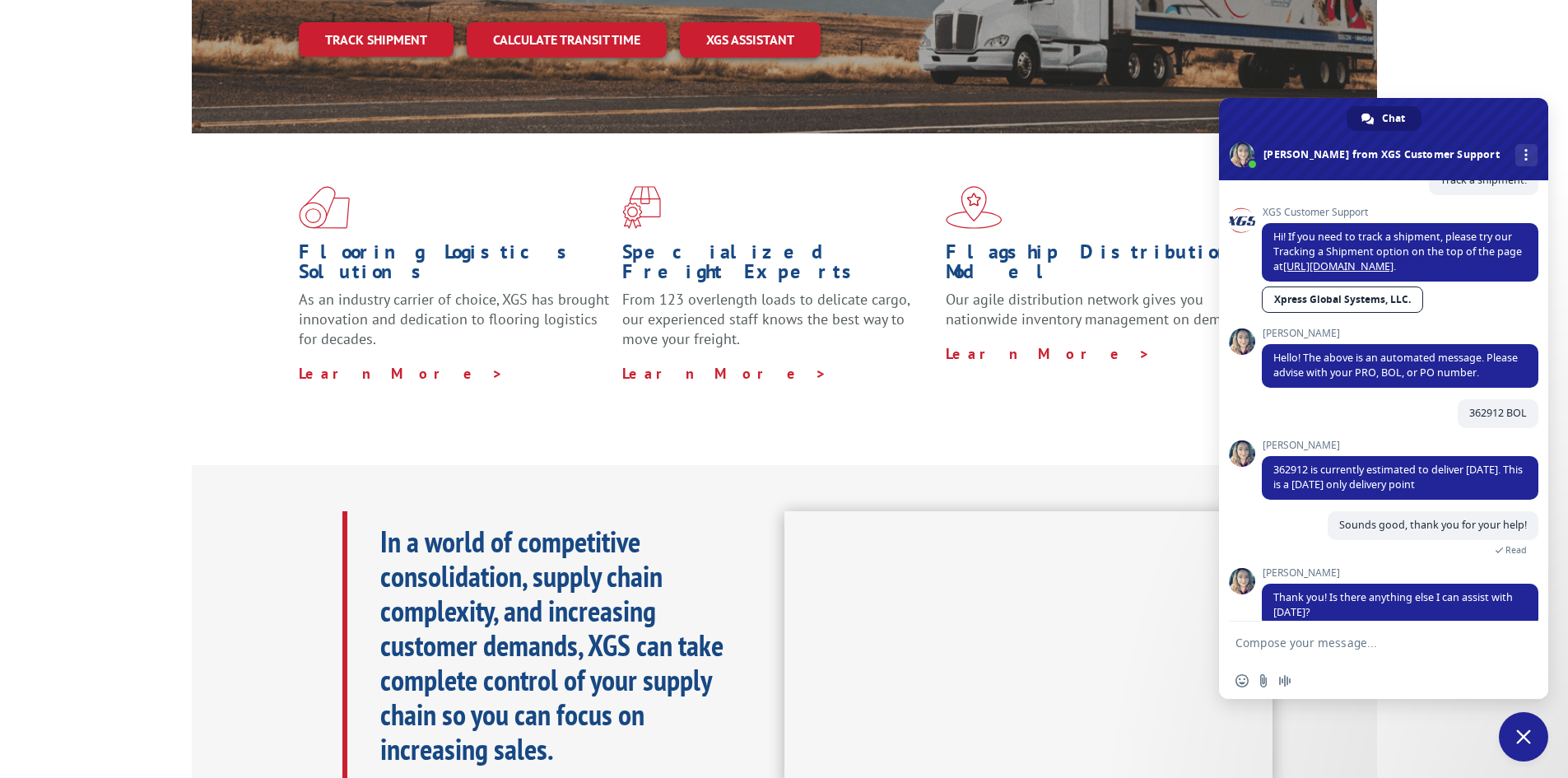
scroll to position [330, 0]
type textarea "No, have a great day"
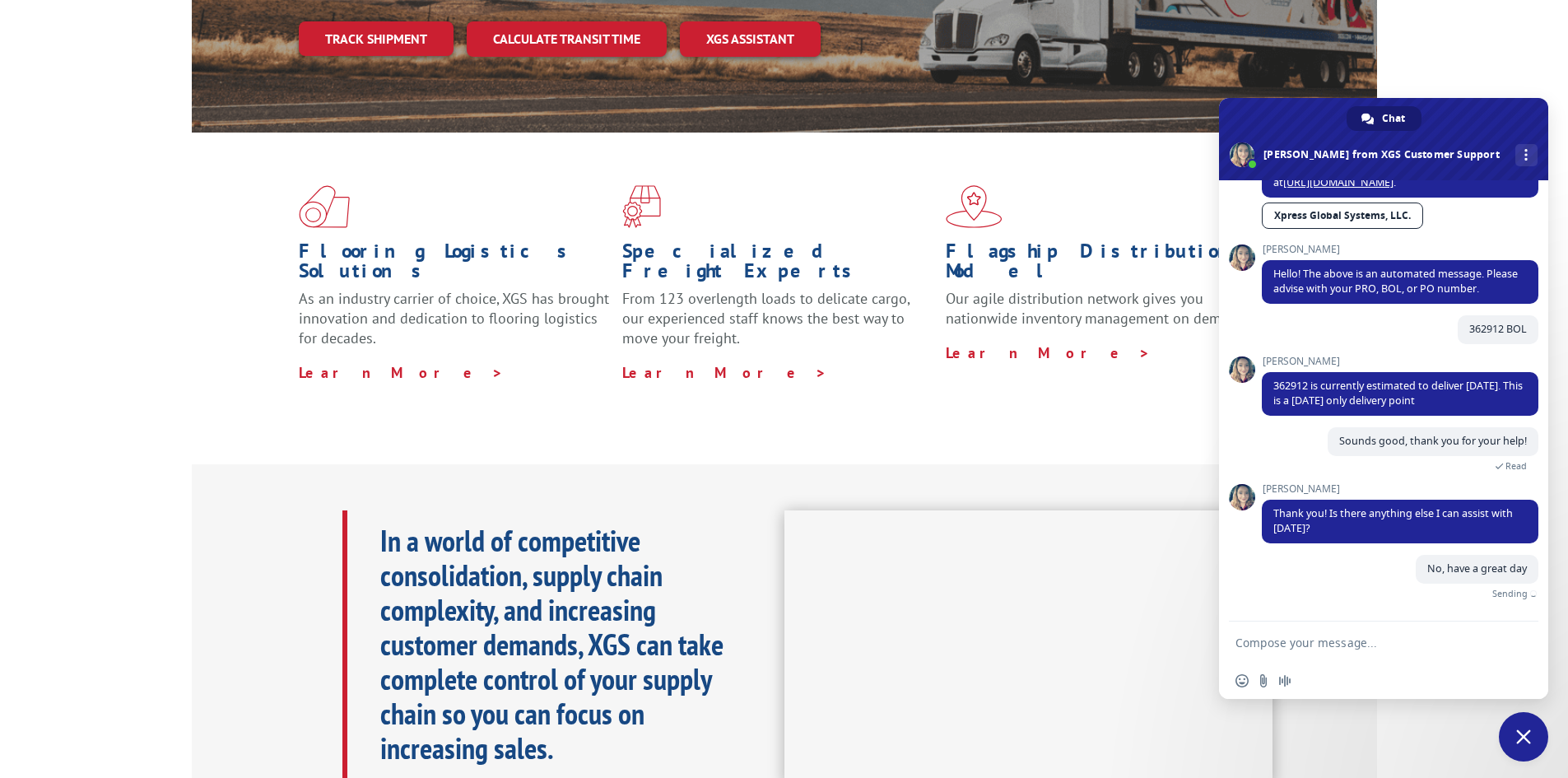
scroll to position [193, 0]
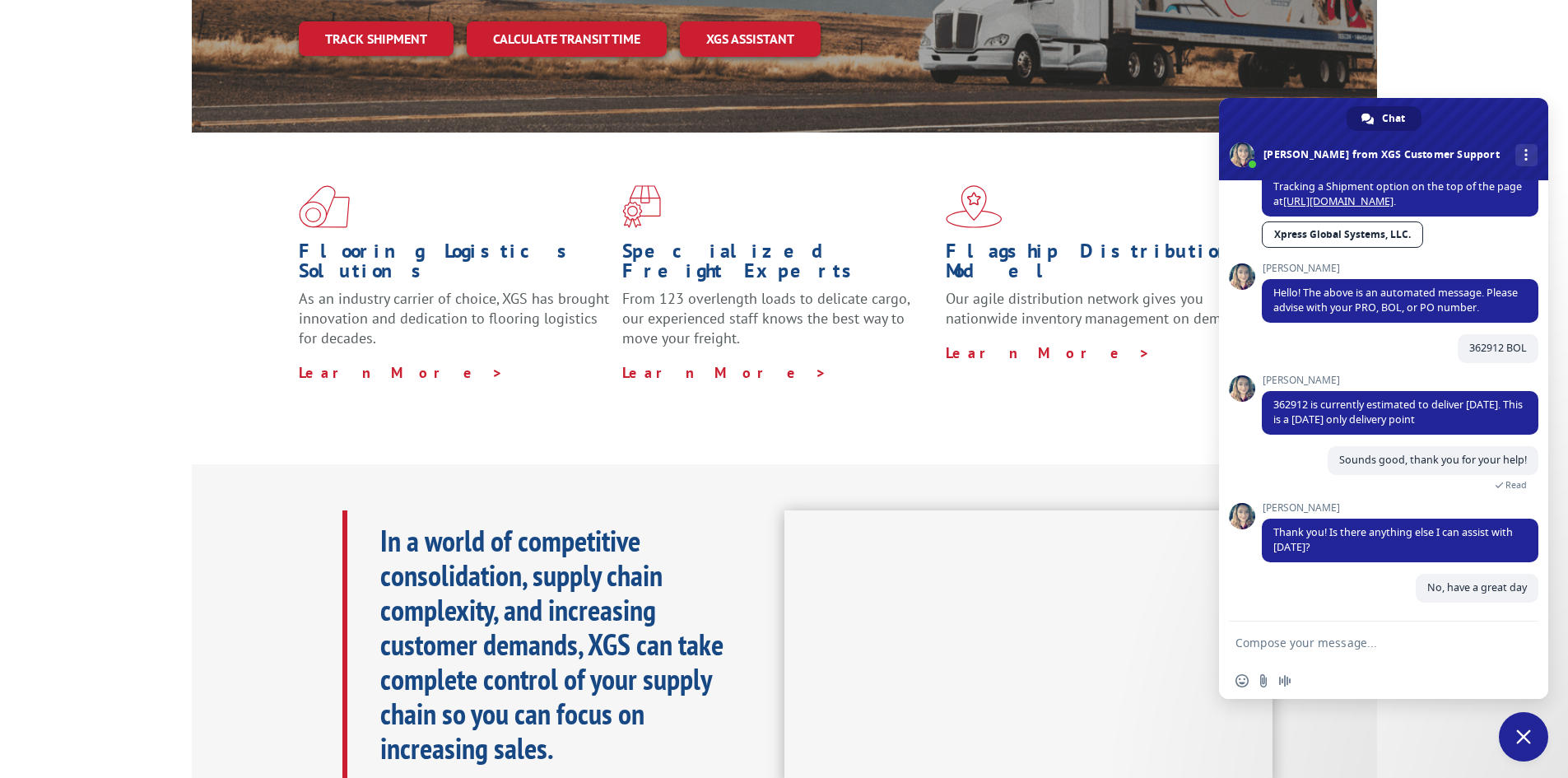
click at [907, 377] on div "Flooring Logistics Solutions As an industry carrier of choice, XGS has brought …" at bounding box center [784, 284] width 1185 height 302
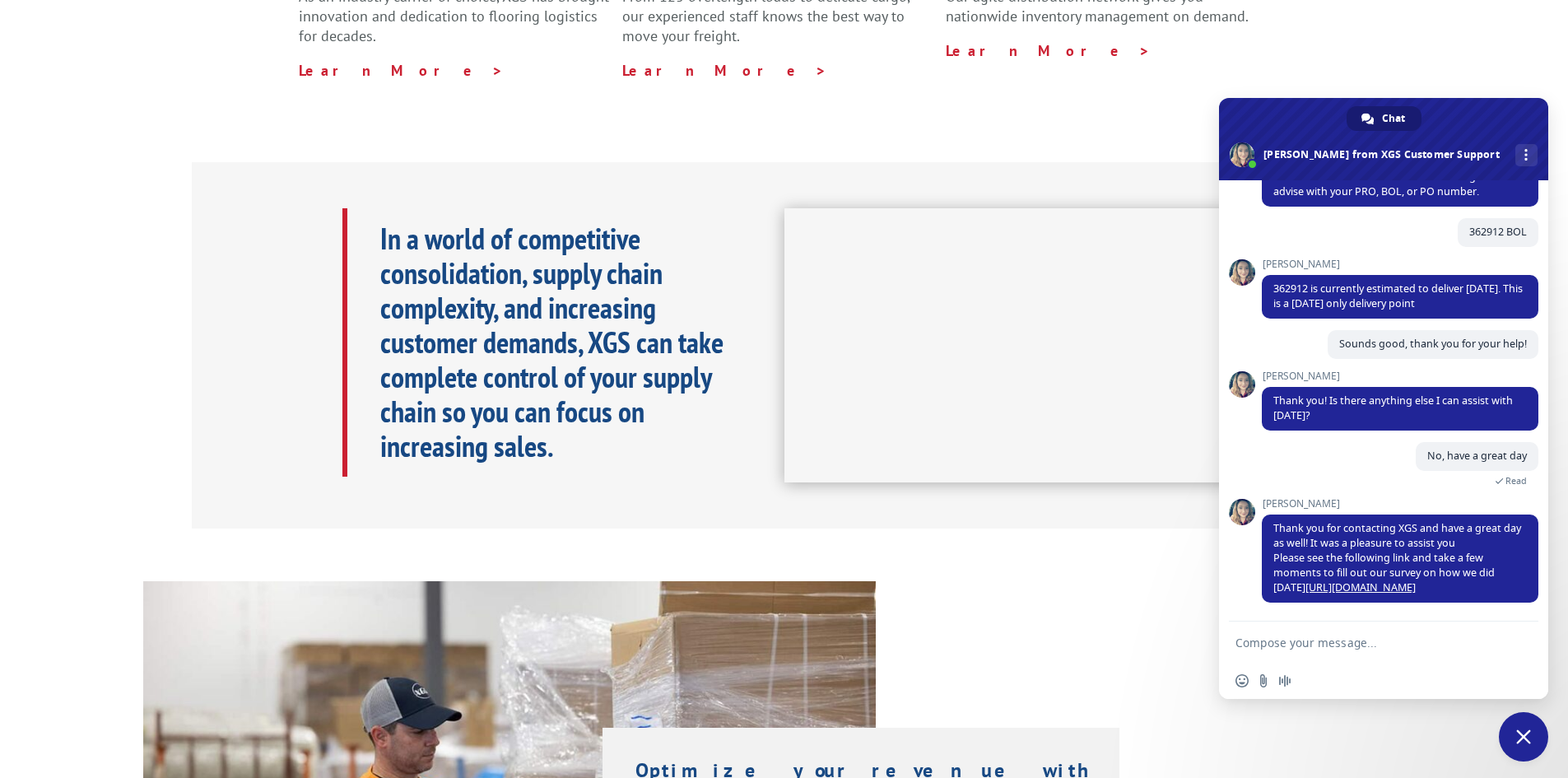
scroll to position [310, 0]
click at [1336, 584] on link "[URL][DOMAIN_NAME]" at bounding box center [1361, 588] width 111 height 14
click at [1518, 735] on span "Close chat" at bounding box center [1523, 736] width 15 height 15
